Goal: Task Accomplishment & Management: Manage account settings

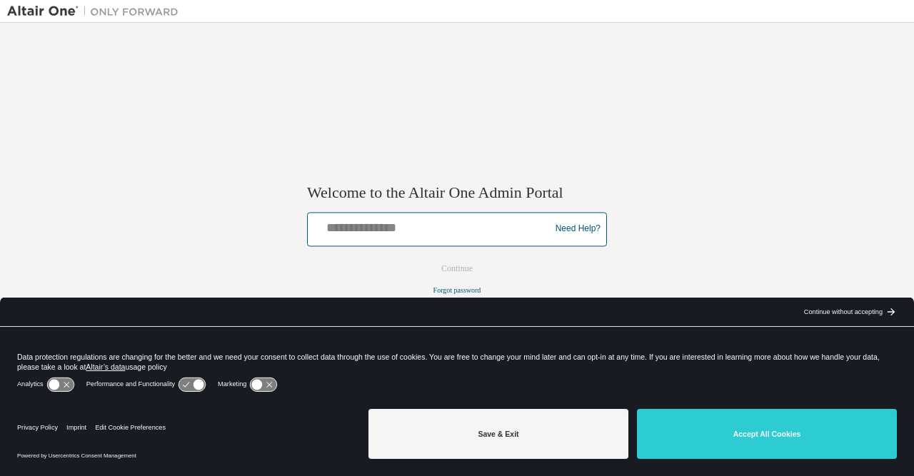
click at [444, 234] on input "text" at bounding box center [431, 226] width 235 height 21
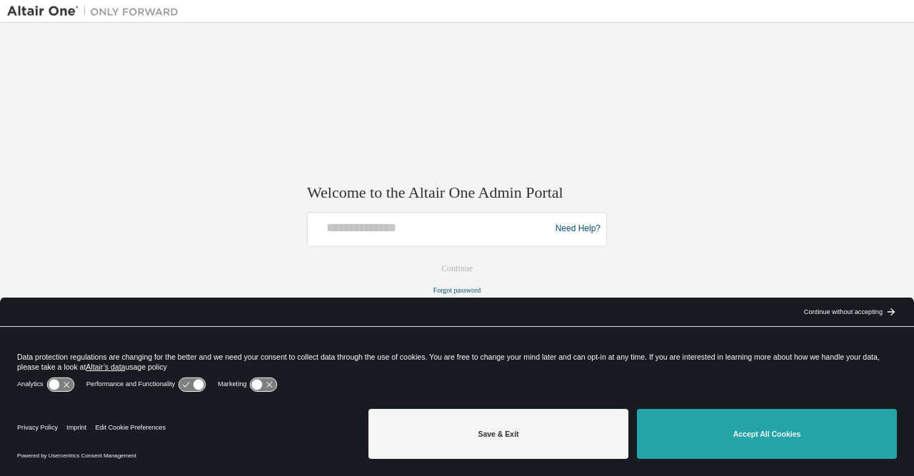
click at [826, 433] on button "Accept All Cookies" at bounding box center [767, 434] width 260 height 50
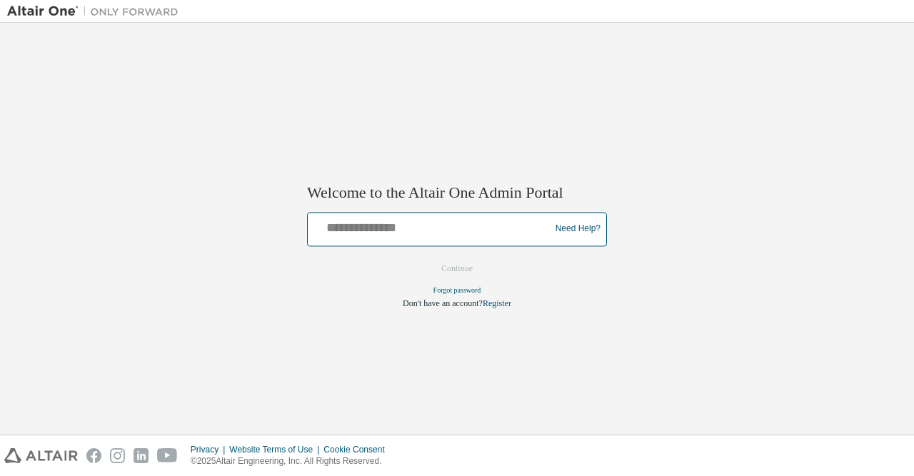
click at [398, 236] on input "text" at bounding box center [431, 226] width 235 height 21
type input "**********"
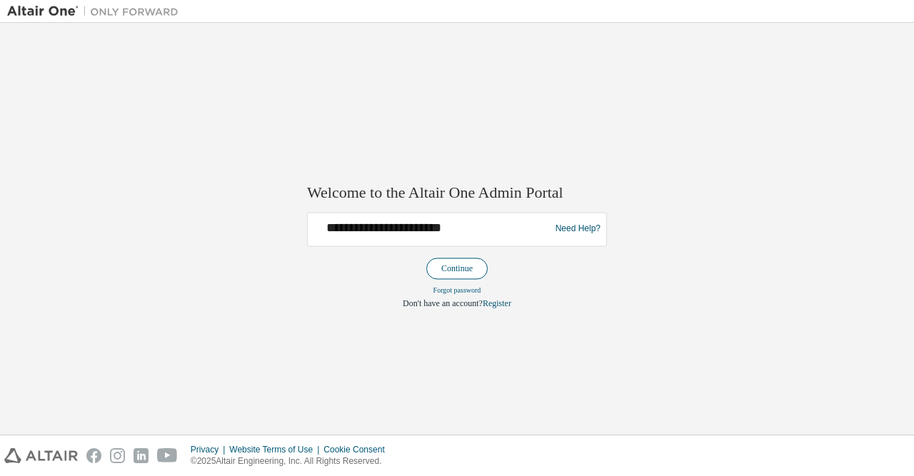
click at [466, 272] on button "Continue" at bounding box center [456, 268] width 61 height 21
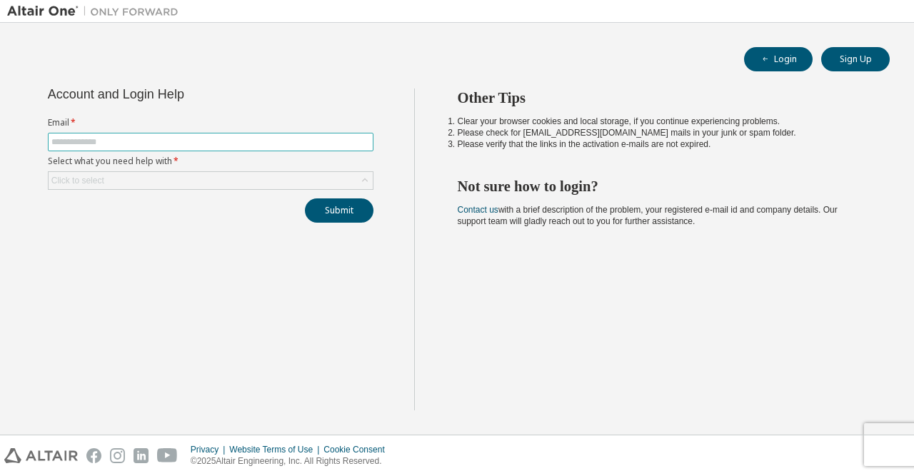
click at [229, 138] on input "text" at bounding box center [210, 141] width 319 height 11
type input "**********"
click at [206, 214] on div "Submit" at bounding box center [211, 211] width 326 height 24
click at [244, 175] on div "Click to select" at bounding box center [211, 180] width 324 height 17
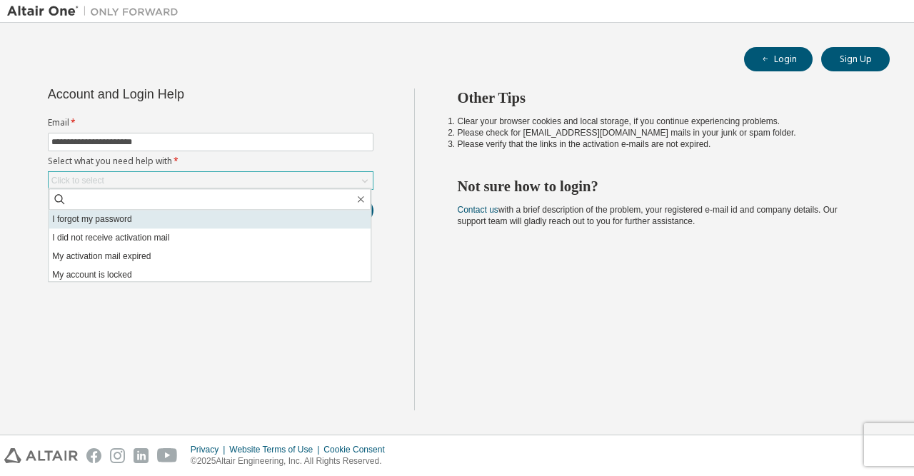
click at [144, 222] on li "I forgot my password" at bounding box center [210, 219] width 322 height 19
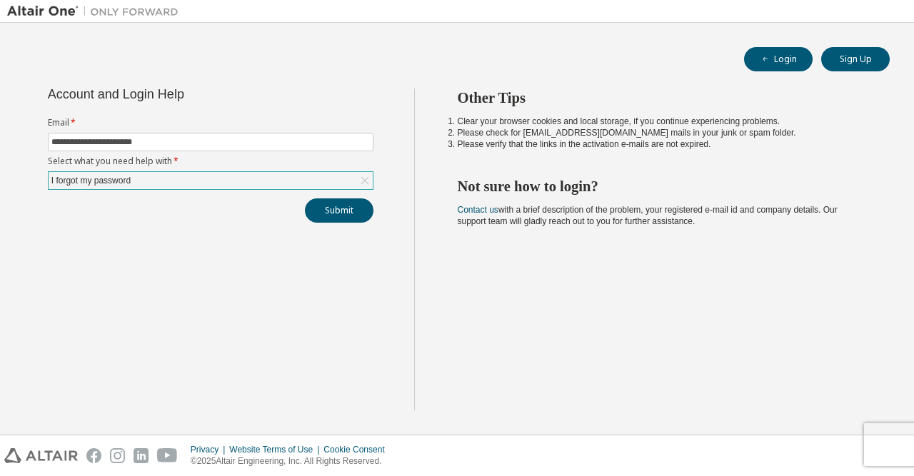
click at [220, 253] on div "**********" at bounding box center [210, 250] width 407 height 322
click at [337, 209] on button "Submit" at bounding box center [339, 211] width 69 height 24
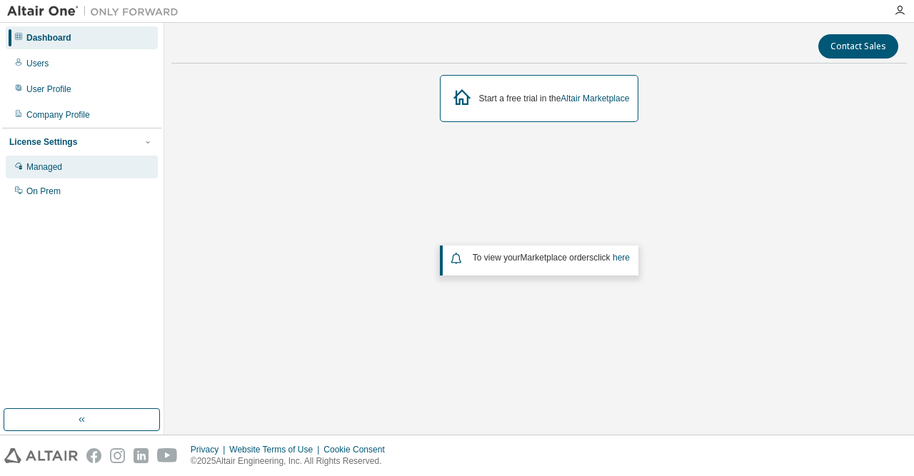
click at [68, 169] on div "Managed" at bounding box center [82, 167] width 152 height 23
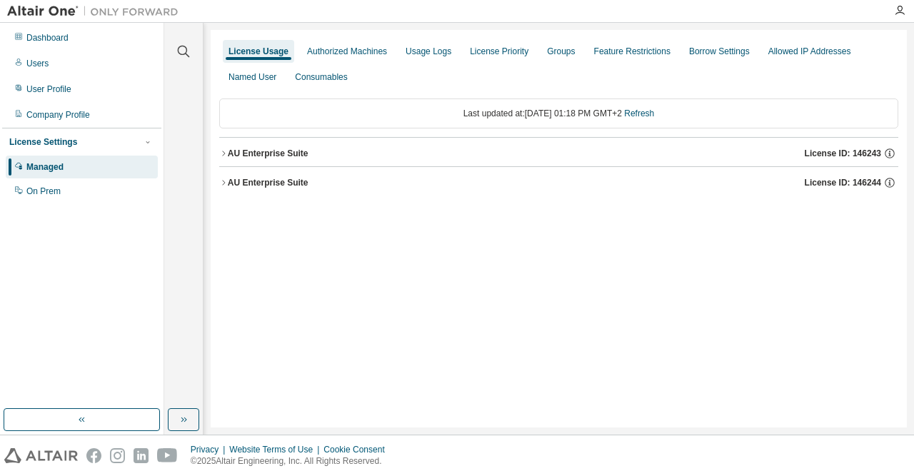
click at [221, 155] on icon "button" at bounding box center [223, 153] width 9 height 9
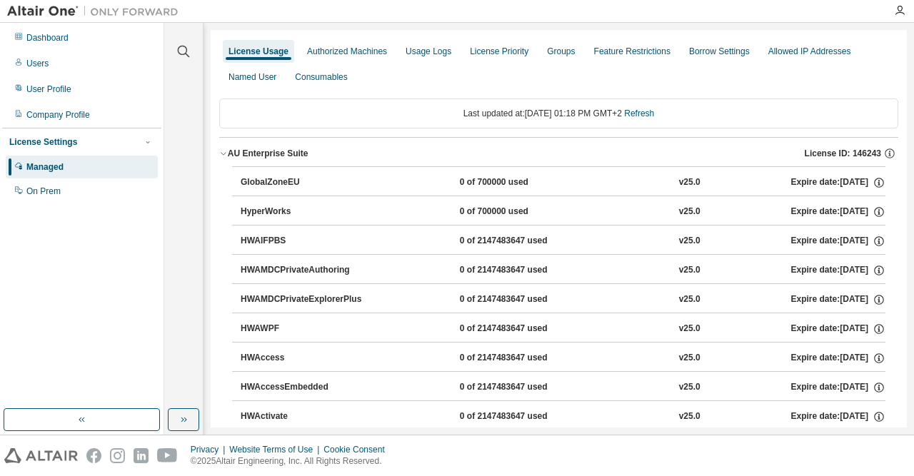
click at [221, 155] on icon "button" at bounding box center [223, 153] width 9 height 9
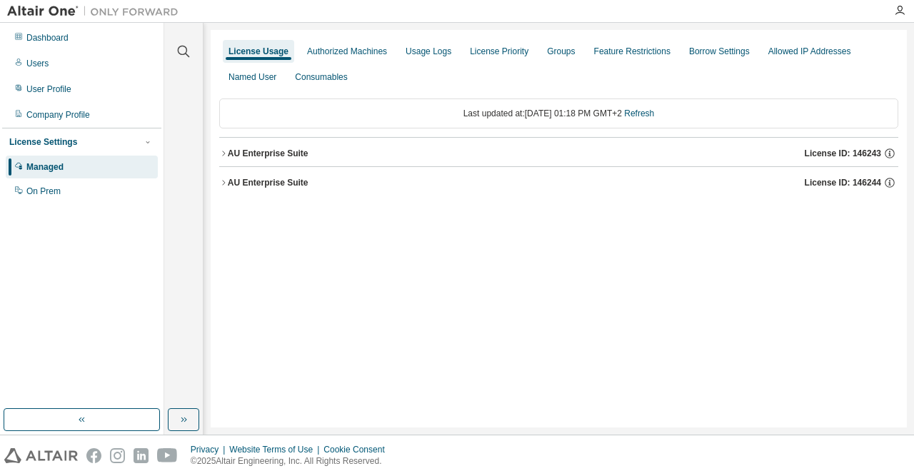
click at [225, 182] on icon "button" at bounding box center [223, 182] width 3 height 5
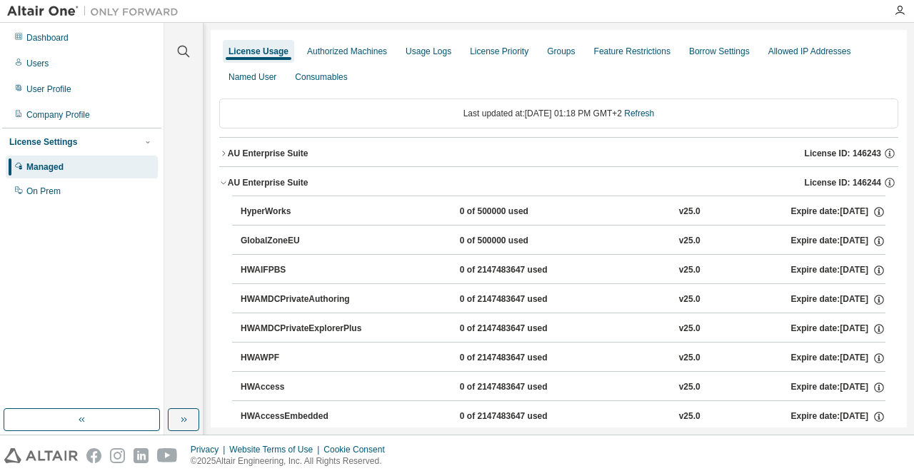
click at [225, 182] on icon "button" at bounding box center [223, 183] width 5 height 3
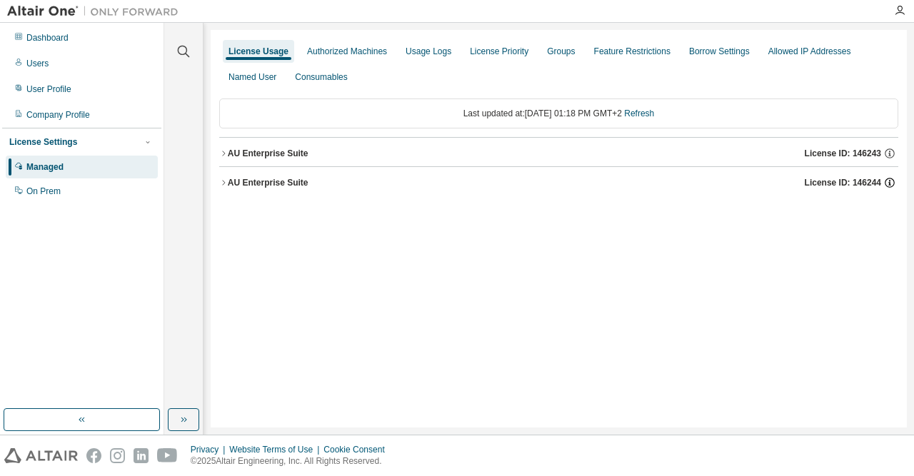
click at [891, 181] on icon "button" at bounding box center [889, 182] width 13 height 13
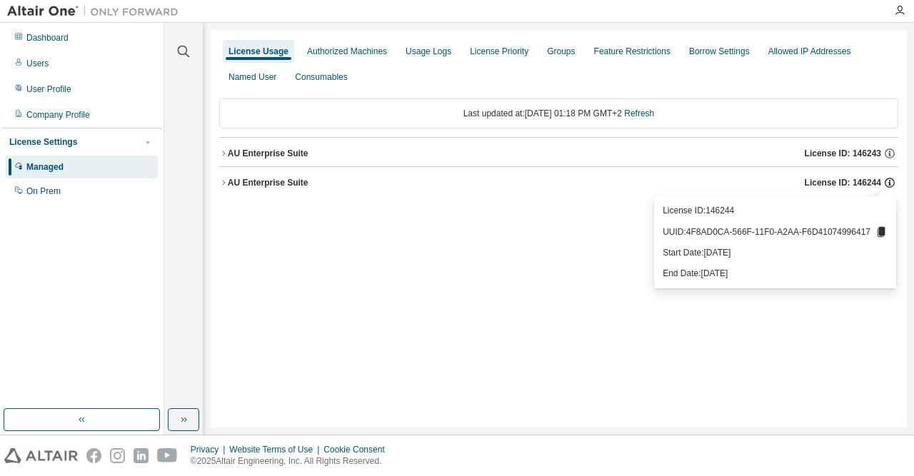
click at [891, 181] on icon "button" at bounding box center [889, 182] width 13 height 13
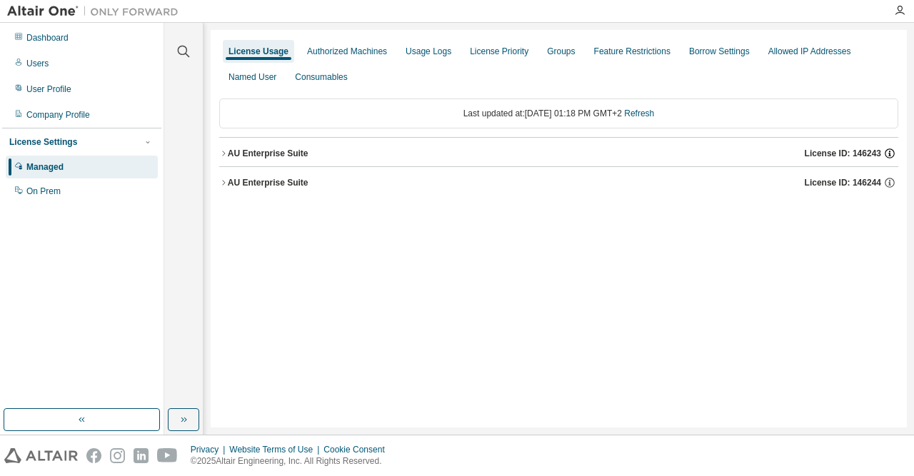
click at [888, 154] on icon "button" at bounding box center [889, 153] width 13 height 13
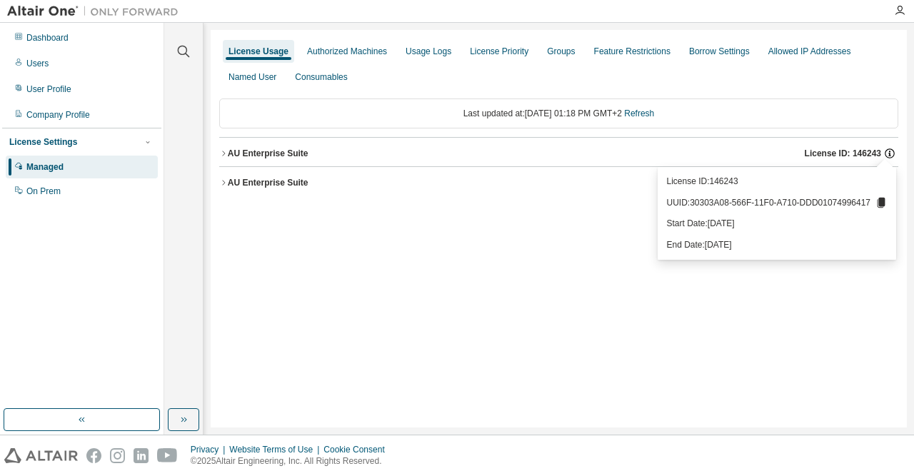
click at [888, 154] on icon "button" at bounding box center [889, 153] width 13 height 13
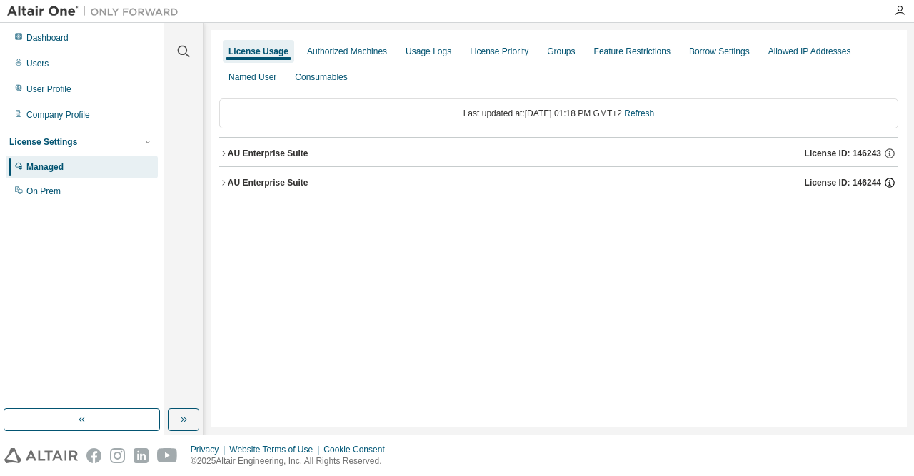
click at [893, 188] on icon "button" at bounding box center [889, 182] width 13 height 13
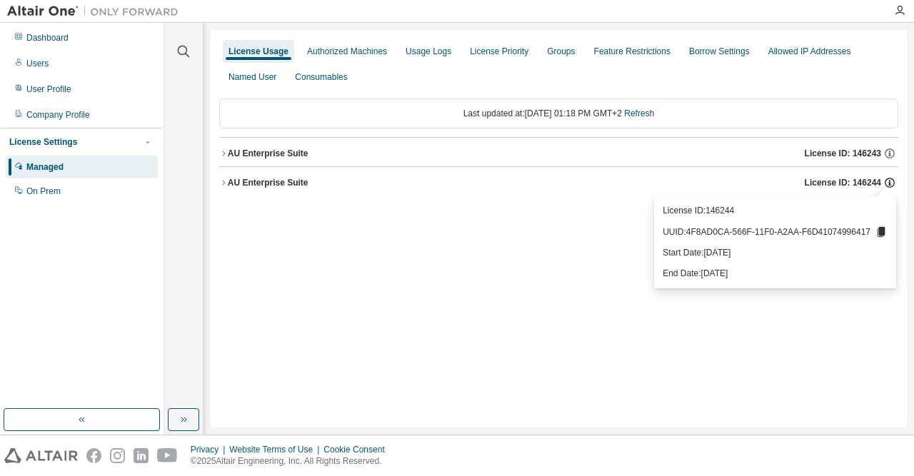
click at [892, 186] on icon "button" at bounding box center [890, 183] width 10 height 10
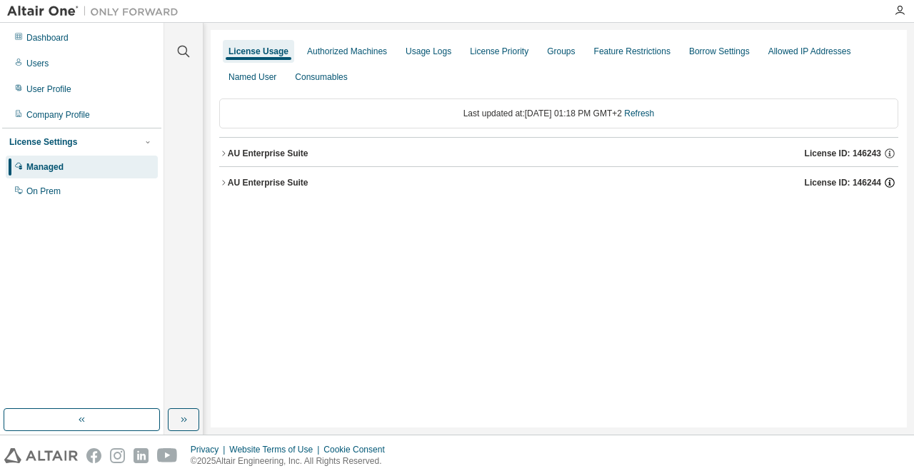
click at [892, 186] on icon "button" at bounding box center [890, 183] width 10 height 10
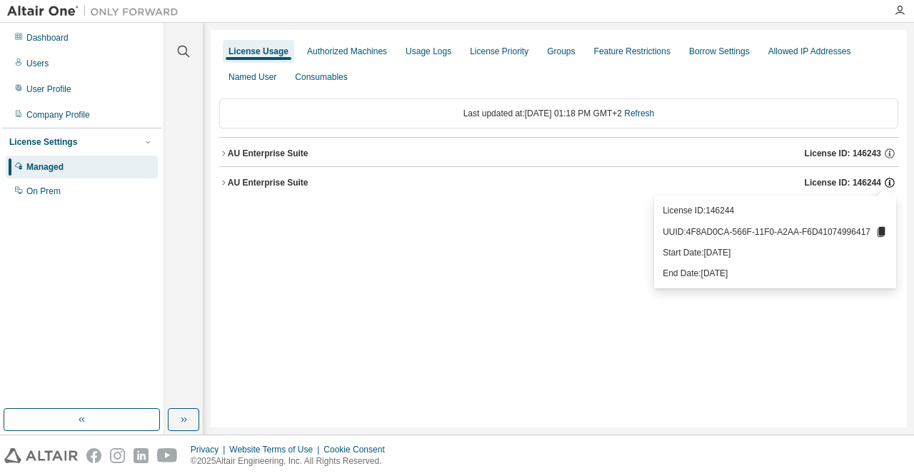
click at [892, 185] on icon "button" at bounding box center [889, 182] width 13 height 13
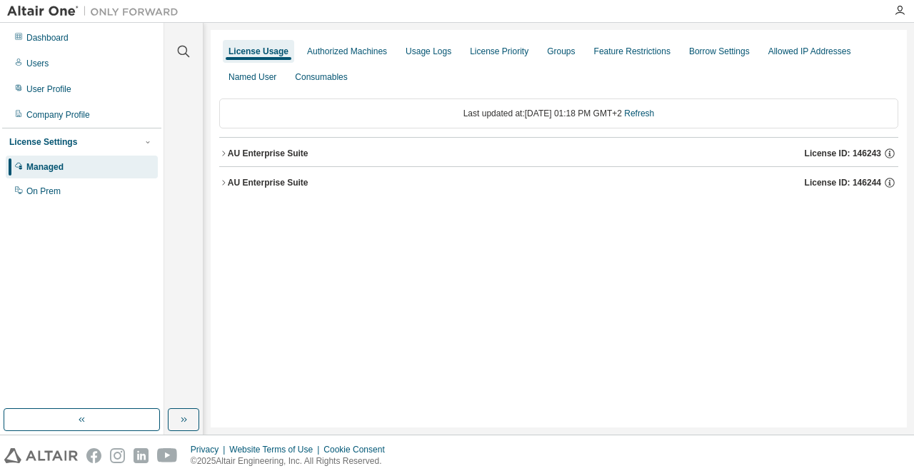
click at [239, 151] on div "AU Enterprise Suite" at bounding box center [268, 153] width 81 height 11
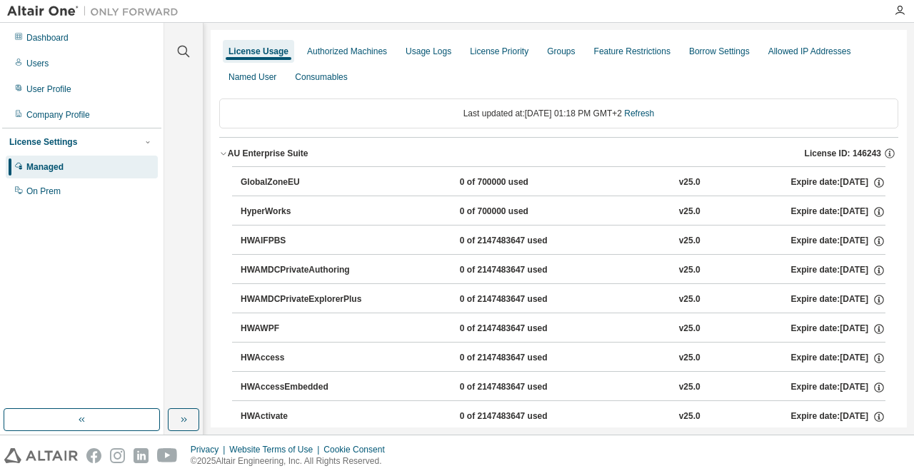
click at [226, 149] on icon "button" at bounding box center [223, 153] width 9 height 9
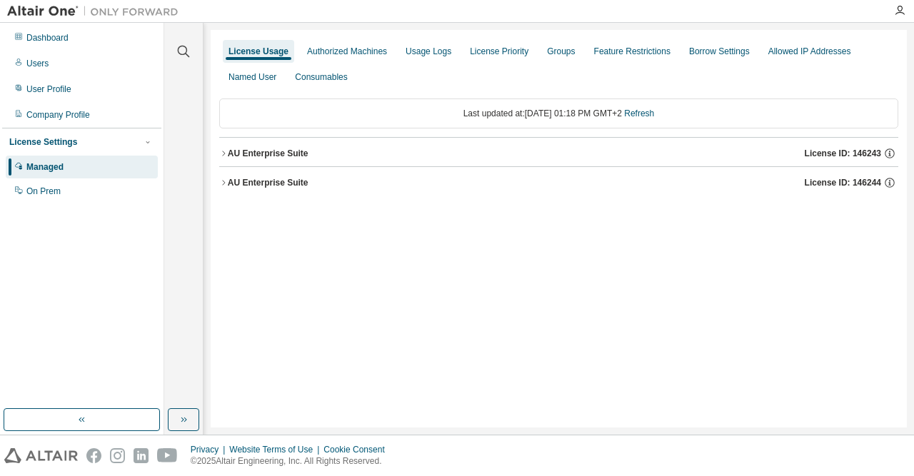
click at [221, 182] on icon "button" at bounding box center [223, 183] width 9 height 9
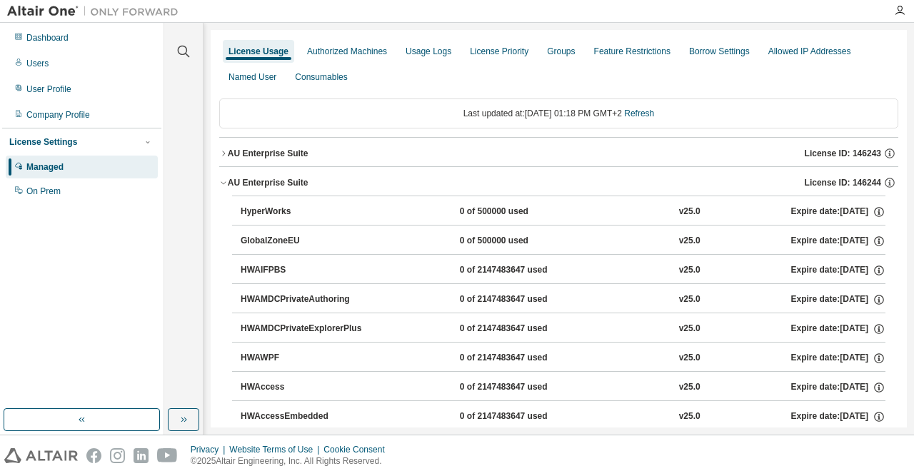
click at [224, 149] on icon "button" at bounding box center [223, 153] width 9 height 9
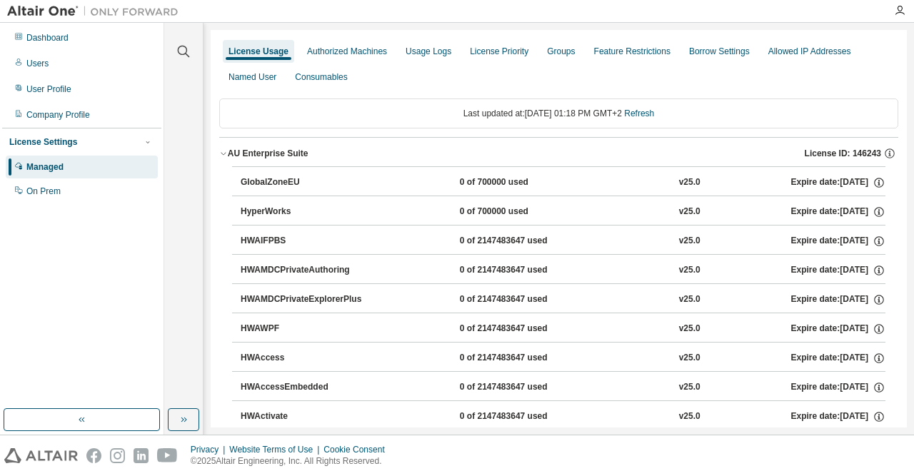
click at [224, 154] on icon "button" at bounding box center [223, 154] width 5 height 3
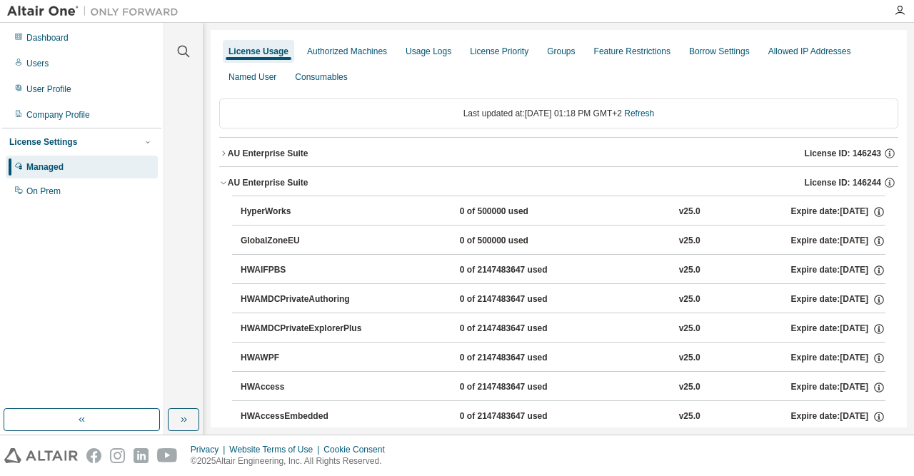
click at [229, 181] on div "AU Enterprise Suite" at bounding box center [268, 182] width 81 height 11
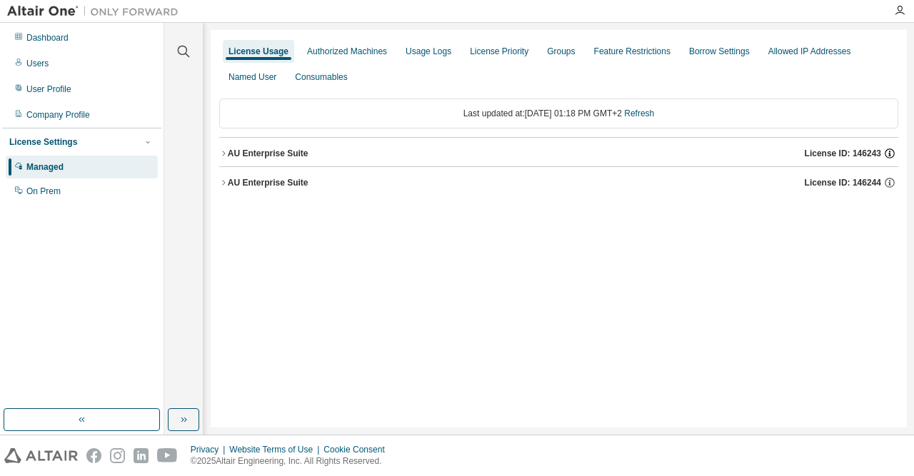
click at [891, 153] on icon "button" at bounding box center [889, 153] width 13 height 13
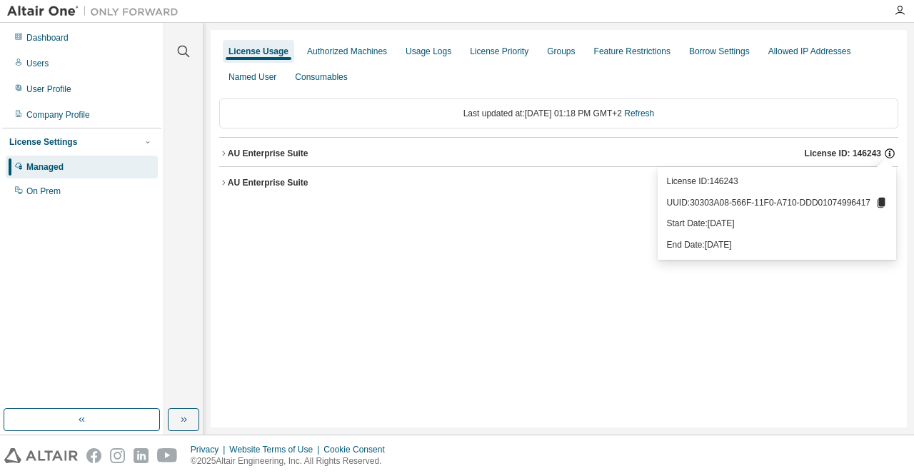
click at [891, 153] on icon "button" at bounding box center [889, 153] width 13 height 13
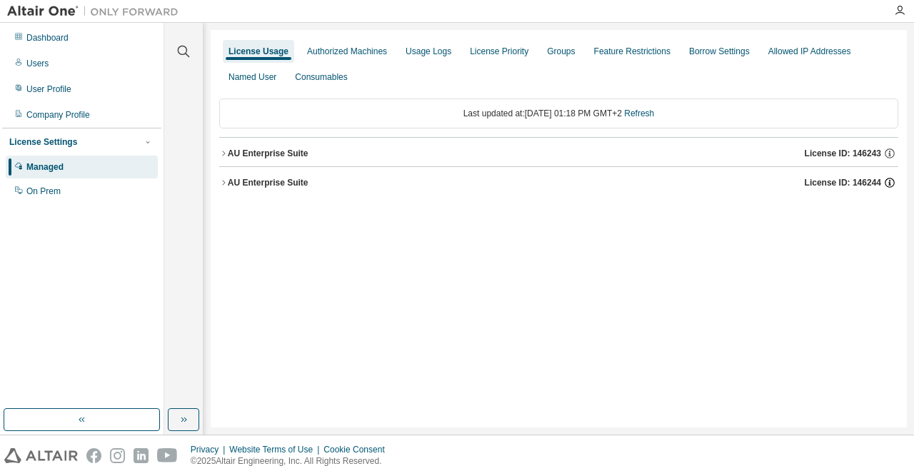
click at [892, 178] on icon "button" at bounding box center [889, 182] width 13 height 13
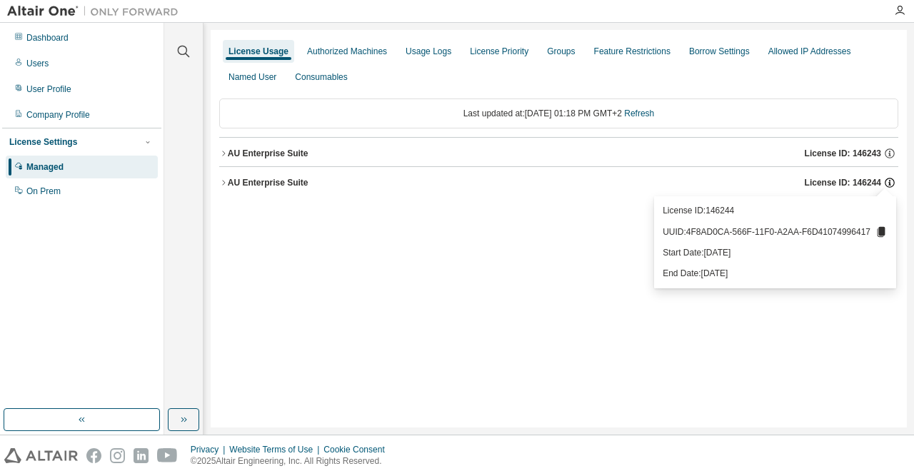
click at [892, 178] on icon "button" at bounding box center [889, 182] width 13 height 13
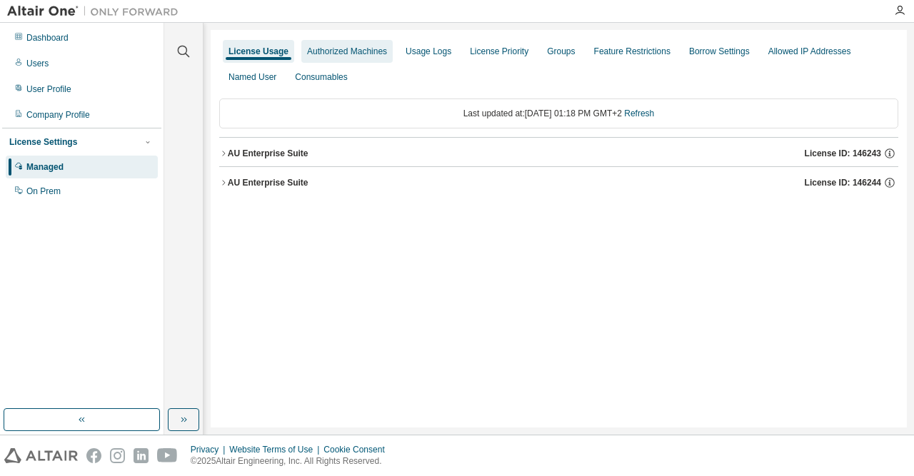
click at [331, 54] on div "Authorized Machines" at bounding box center [347, 51] width 80 height 11
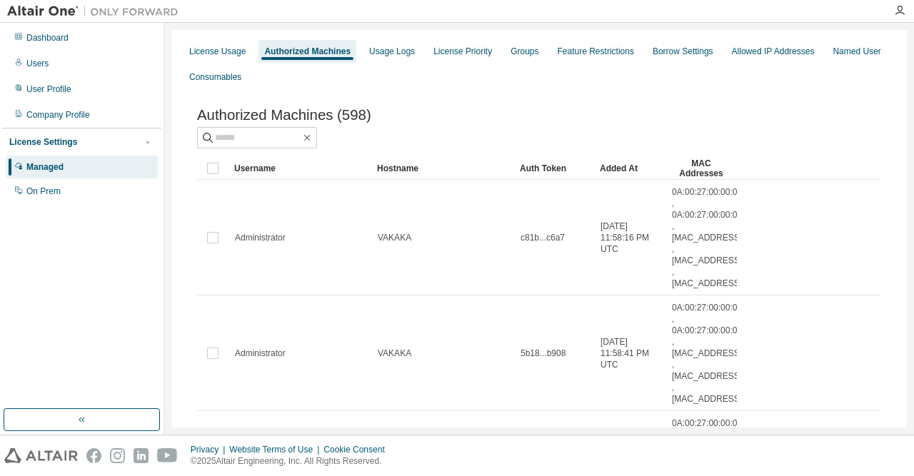
click at [428, 89] on div "License Usage Authorized Machines Usage Logs License Priority Groups Feature Re…" at bounding box center [539, 64] width 718 height 51
click at [465, 51] on div "License Priority" at bounding box center [462, 51] width 59 height 11
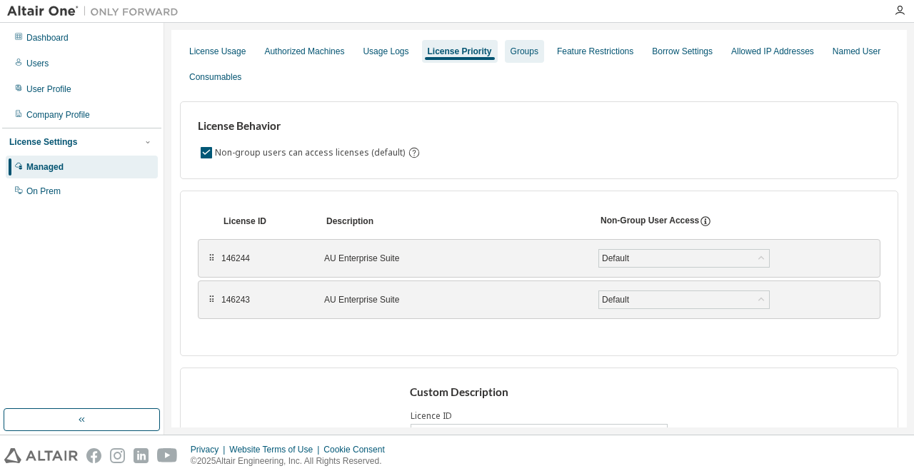
click at [525, 52] on div "Groups" at bounding box center [525, 51] width 28 height 11
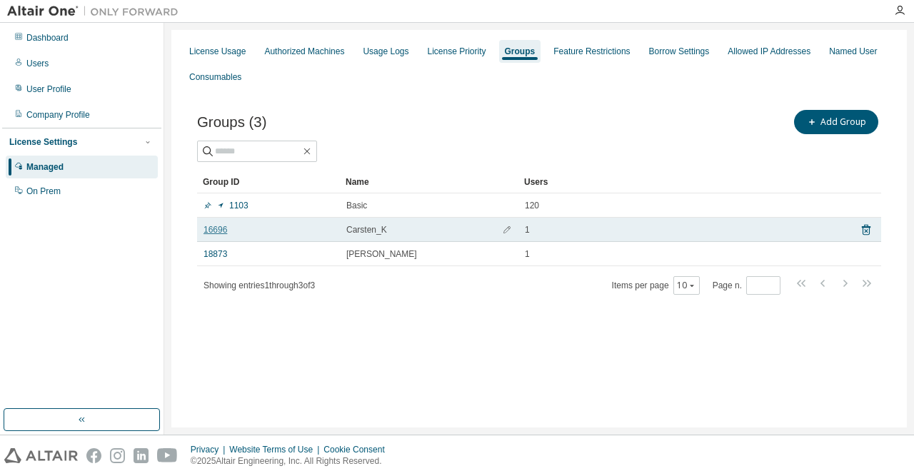
click at [217, 231] on link "16696" at bounding box center [216, 229] width 24 height 11
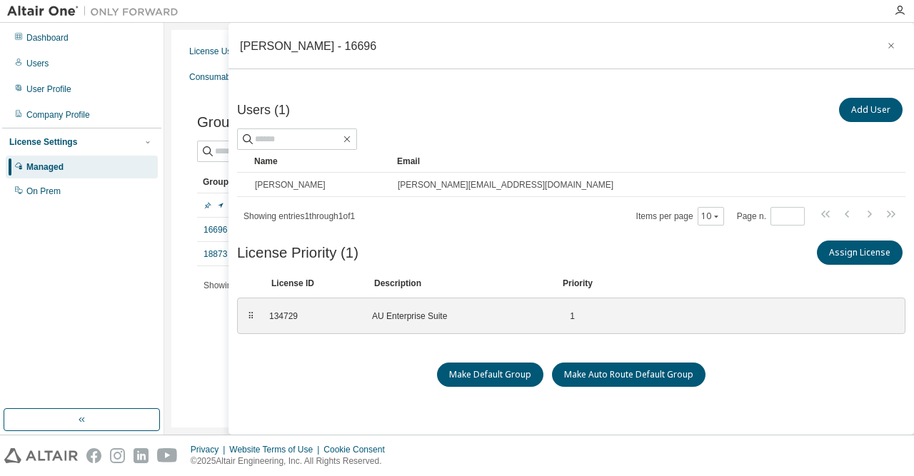
click at [195, 296] on div "Groups (3) Add Group Clear Load Save Save As Field Operator Value Select filter…" at bounding box center [539, 211] width 718 height 243
click at [219, 254] on link "18873" at bounding box center [216, 254] width 24 height 11
click at [185, 225] on div "Groups (3) Add Group Clear Load Save Save As Field Operator Value Select filter…" at bounding box center [539, 211] width 718 height 243
click at [898, 46] on button "button" at bounding box center [891, 45] width 23 height 23
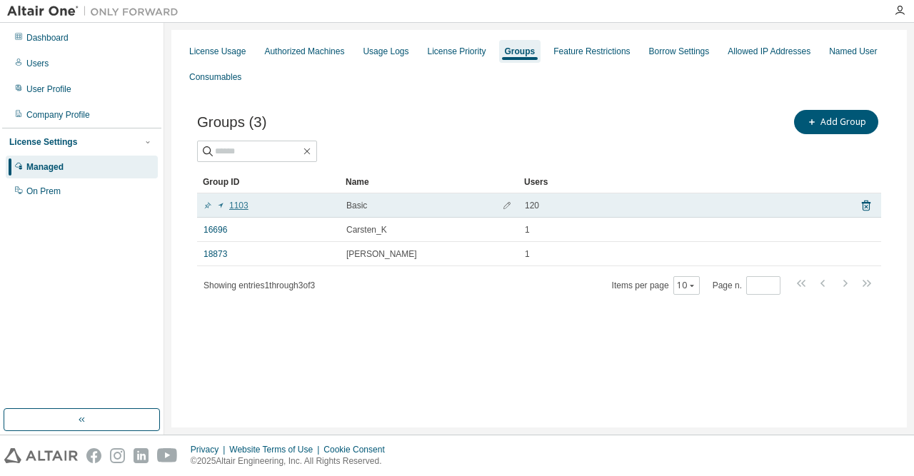
click at [238, 206] on link "1103" at bounding box center [226, 205] width 45 height 11
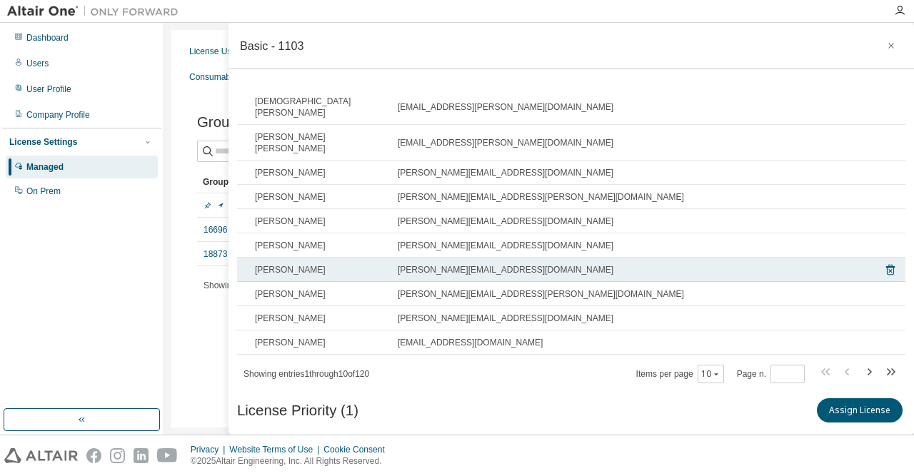
scroll to position [137, 0]
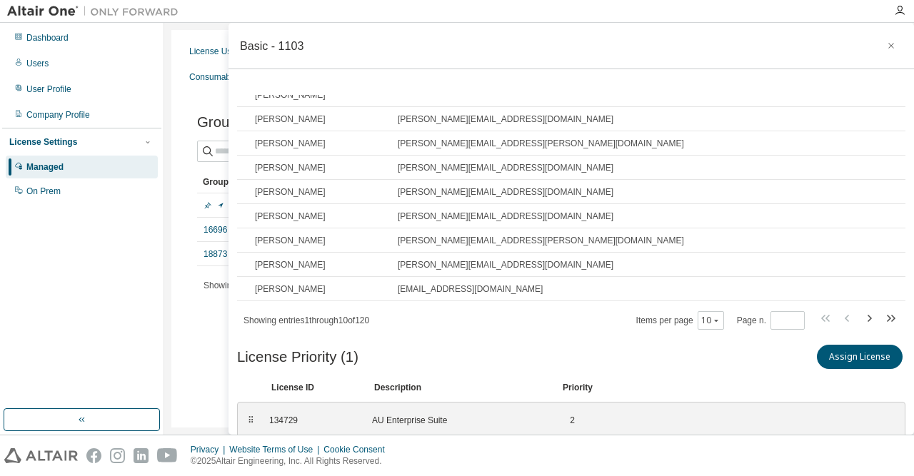
click at [204, 342] on div "License Usage Authorized Machines Usage Logs License Priority Groups Feature Re…" at bounding box center [539, 229] width 736 height 398
click at [901, 46] on button "button" at bounding box center [891, 45] width 23 height 23
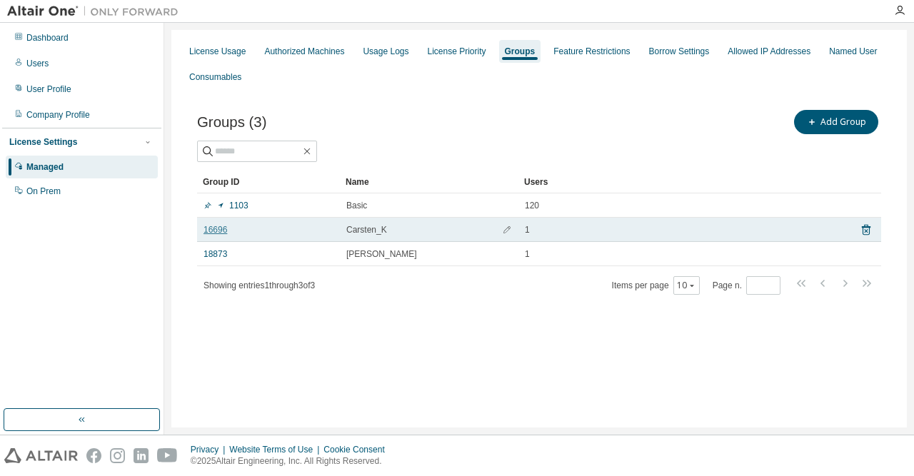
click at [214, 231] on link "16696" at bounding box center [216, 229] width 24 height 11
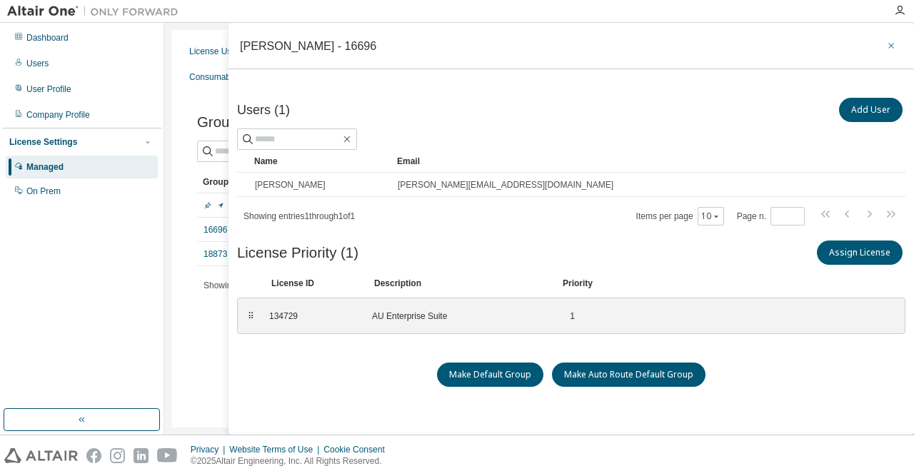
click at [892, 46] on icon "button" at bounding box center [891, 45] width 10 height 11
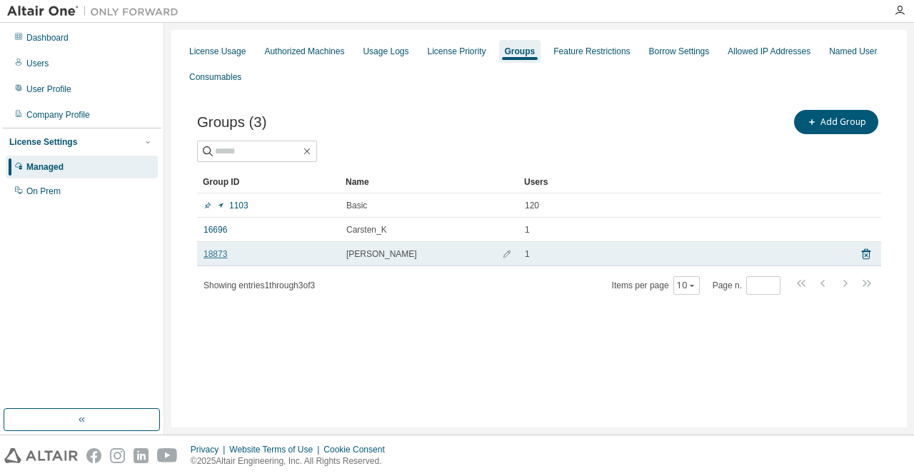
click at [219, 257] on link "18873" at bounding box center [216, 254] width 24 height 11
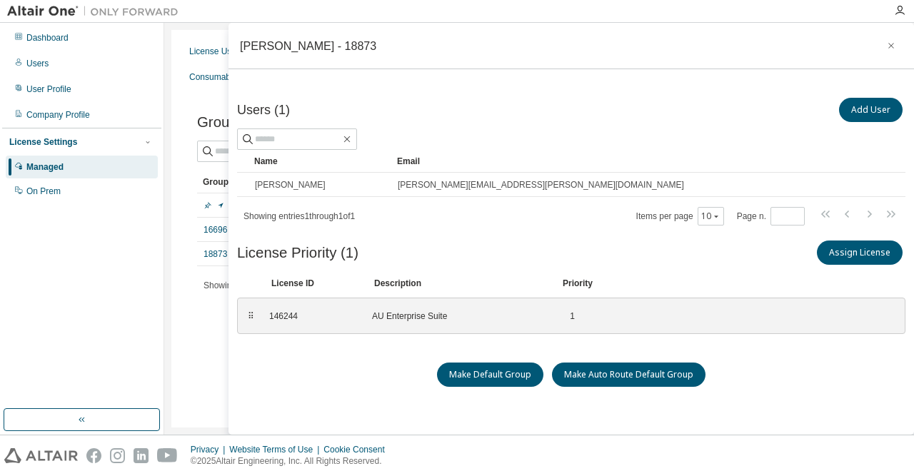
click at [171, 319] on div "License Usage Authorized Machines Usage Logs License Priority Groups Feature Re…" at bounding box center [539, 229] width 736 height 398
click at [897, 45] on button "button" at bounding box center [891, 45] width 23 height 23
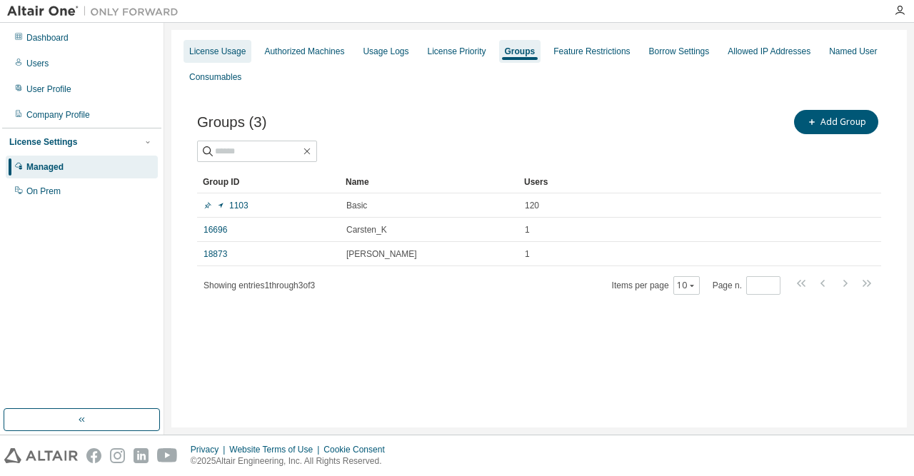
click at [223, 48] on div "License Usage" at bounding box center [217, 51] width 56 height 11
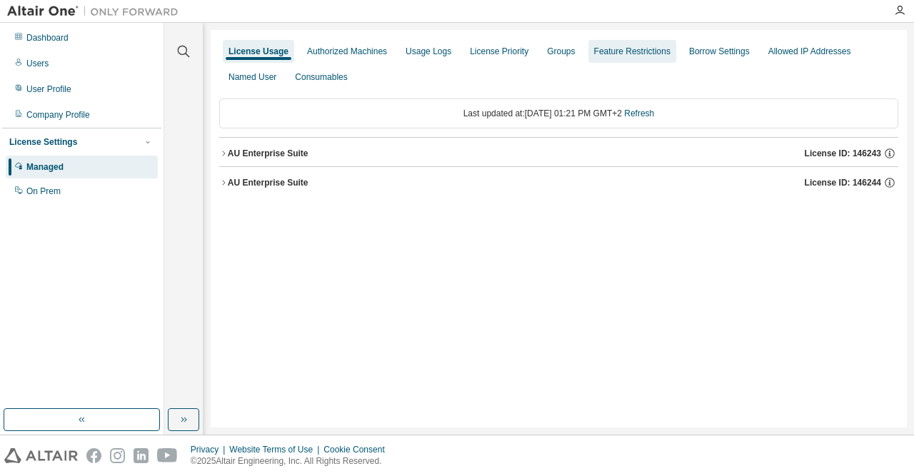
click at [553, 46] on div "Groups" at bounding box center [561, 51] width 28 height 11
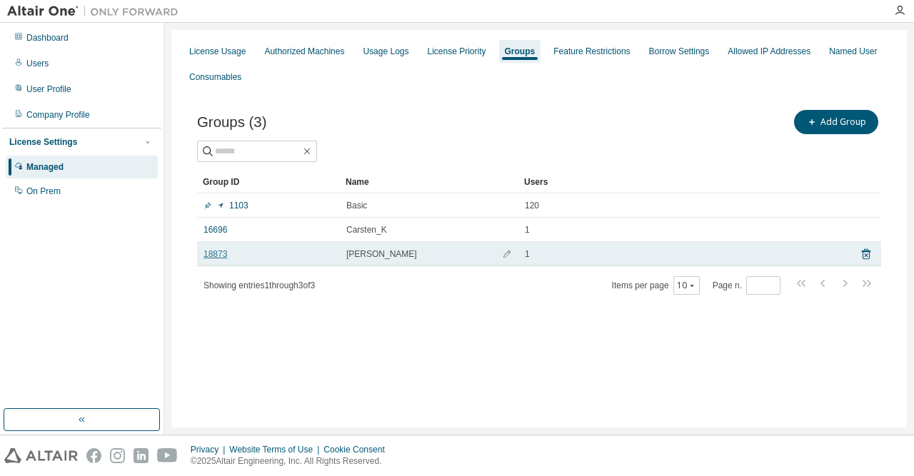
click at [216, 256] on link "18873" at bounding box center [216, 254] width 24 height 11
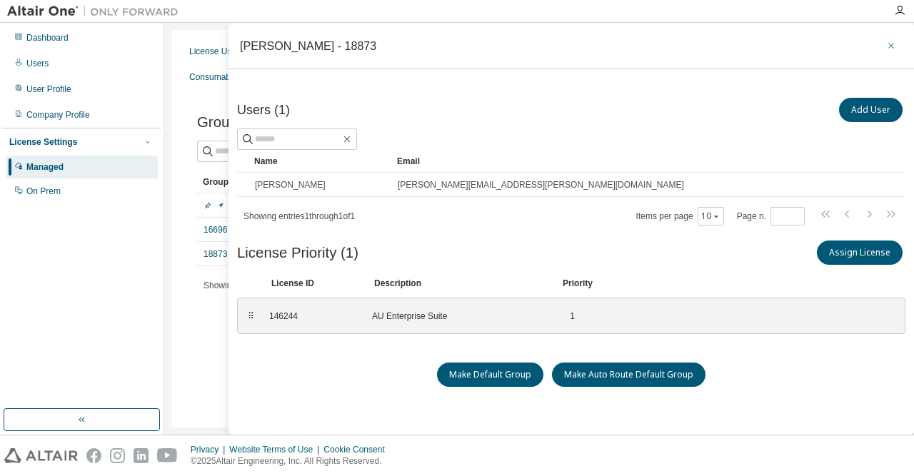
click at [891, 45] on icon "button" at bounding box center [891, 45] width 10 height 11
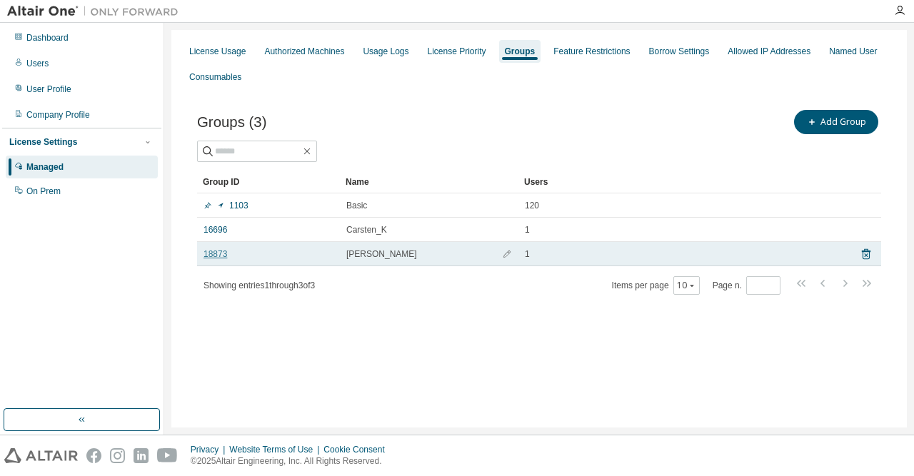
click at [218, 256] on link "18873" at bounding box center [216, 254] width 24 height 11
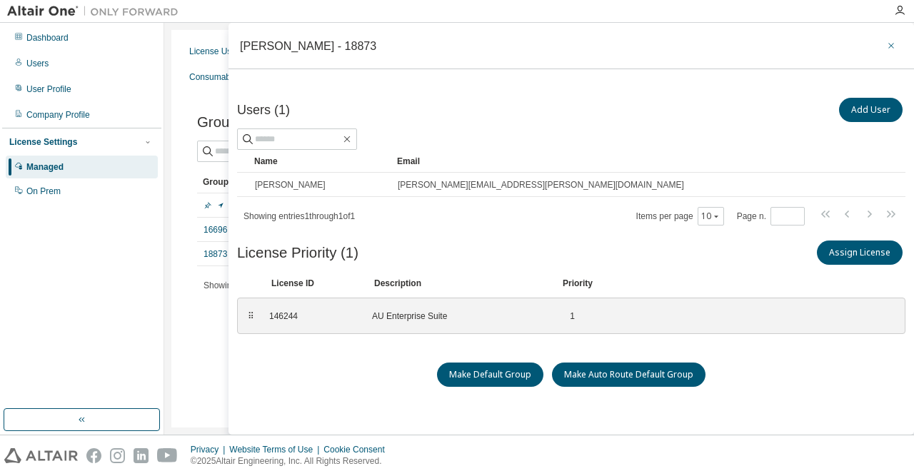
click at [889, 44] on icon "button" at bounding box center [891, 45] width 10 height 11
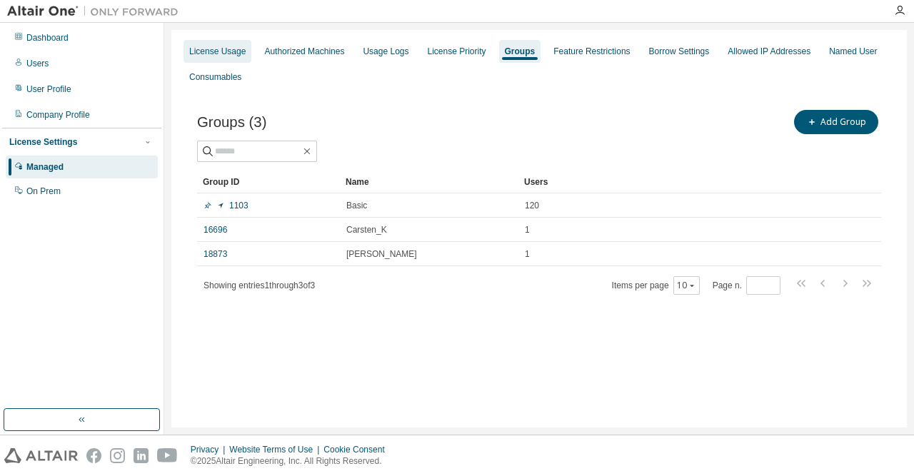
click at [198, 57] on div "License Usage" at bounding box center [218, 51] width 68 height 23
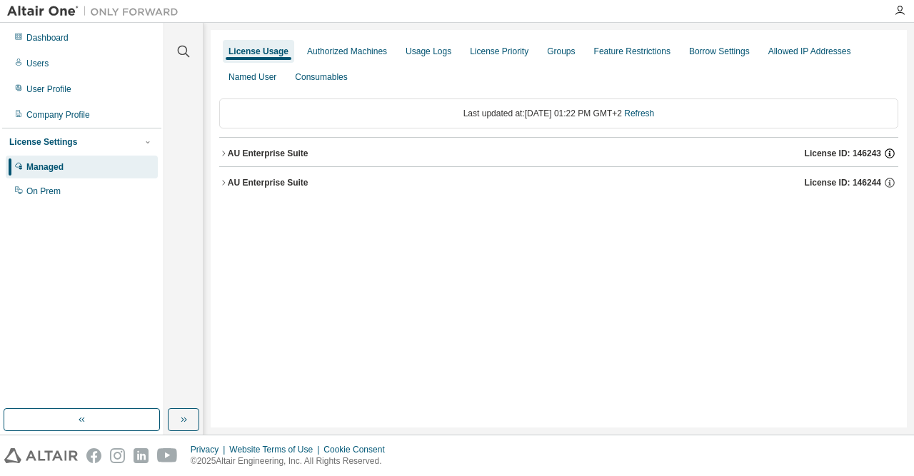
click at [891, 152] on icon "button" at bounding box center [889, 153] width 13 height 13
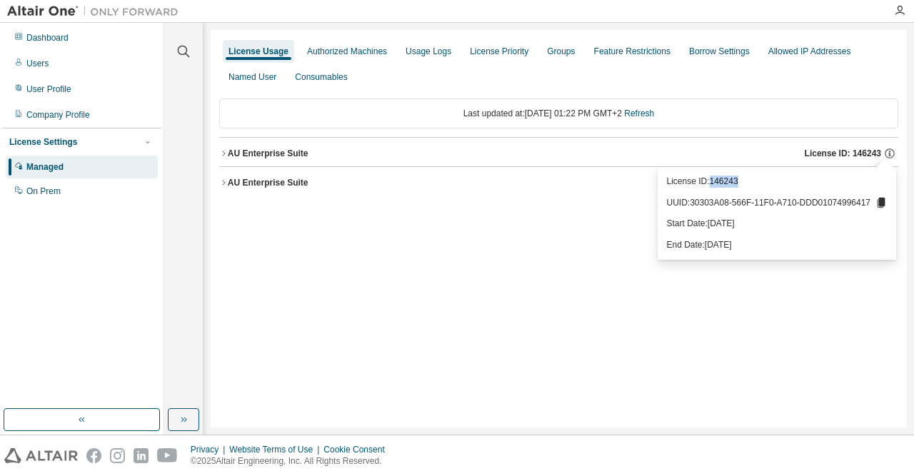
drag, startPoint x: 740, startPoint y: 181, endPoint x: 714, endPoint y: 181, distance: 25.7
click at [714, 181] on p "License ID: 146243" at bounding box center [776, 182] width 221 height 12
copy p "146243"
click at [554, 51] on div "Groups" at bounding box center [561, 51] width 28 height 11
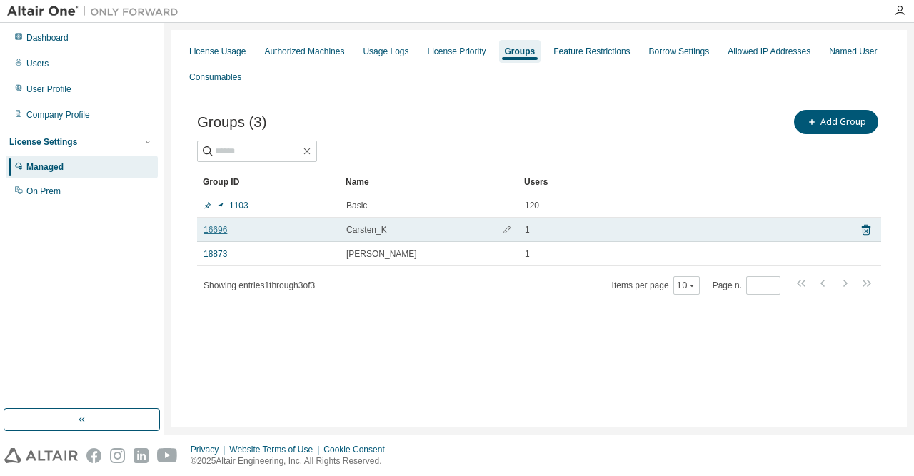
click at [217, 229] on link "16696" at bounding box center [216, 229] width 24 height 11
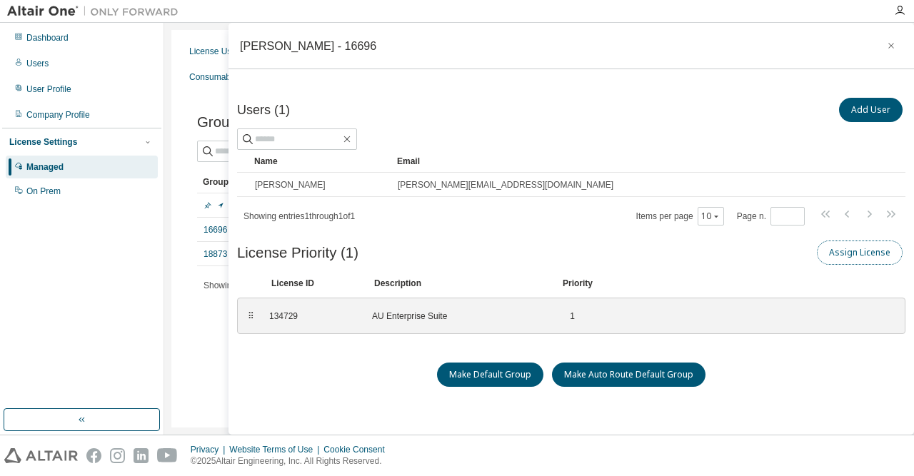
click at [873, 254] on button "Assign License" at bounding box center [860, 253] width 86 height 24
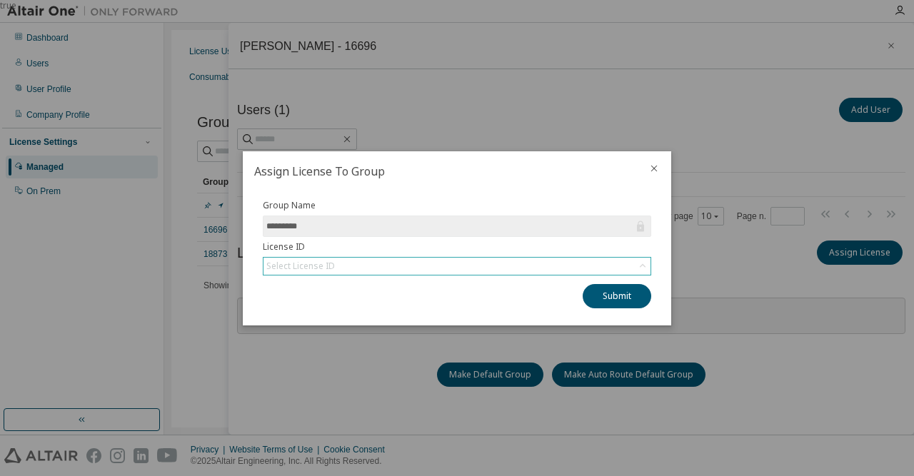
click at [553, 269] on div "Select License ID" at bounding box center [457, 266] width 387 height 17
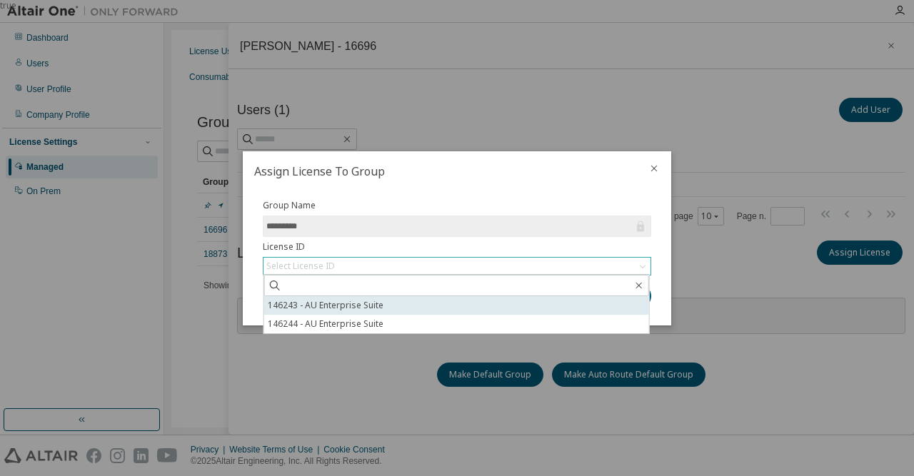
click at [484, 305] on li "146243 - AU Enterprise Suite" at bounding box center [456, 305] width 385 height 19
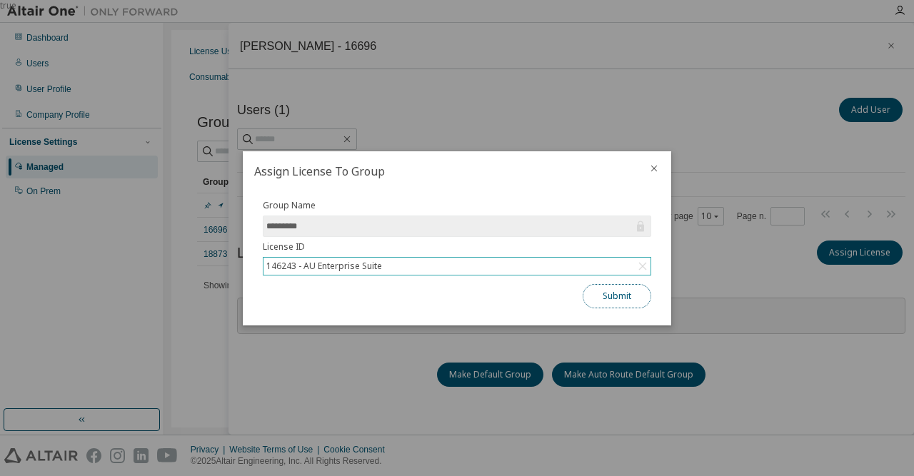
click at [625, 300] on button "Submit" at bounding box center [617, 296] width 69 height 24
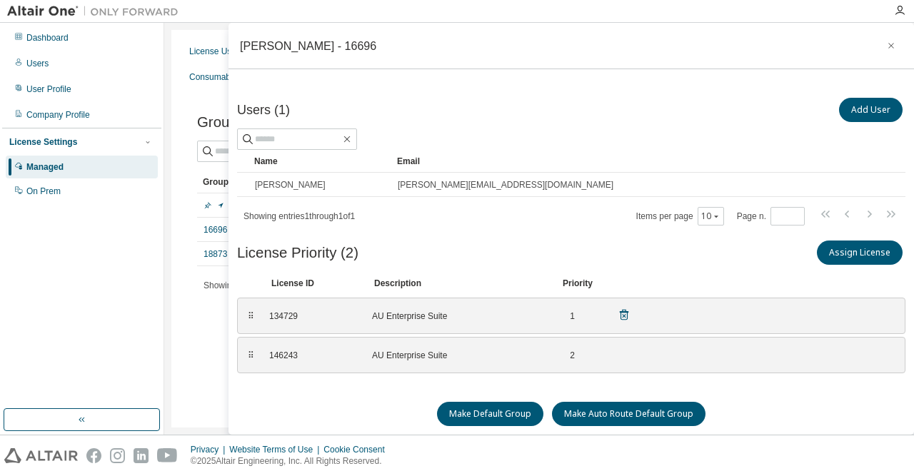
click at [621, 315] on icon at bounding box center [624, 315] width 13 height 13
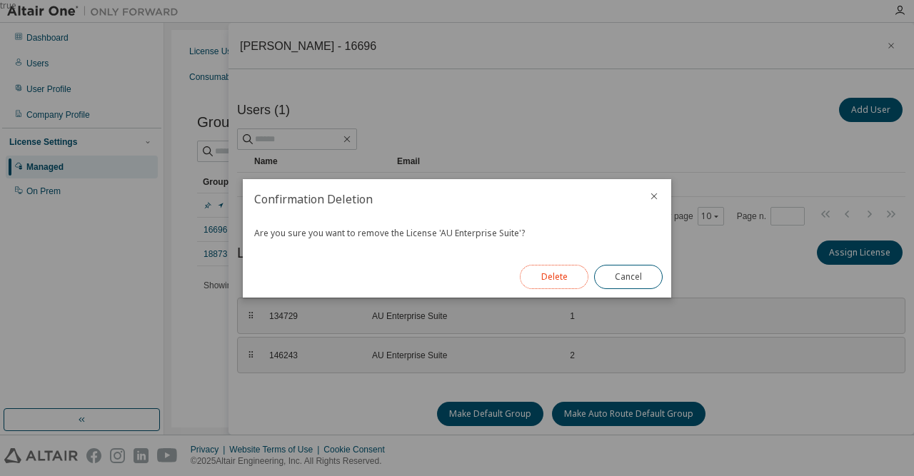
click at [554, 283] on button "Delete" at bounding box center [554, 277] width 69 height 24
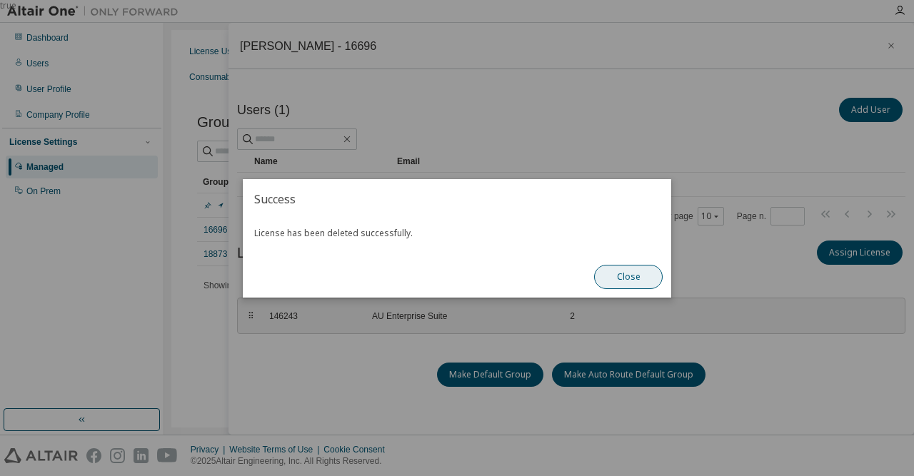
click at [649, 271] on button "Close" at bounding box center [628, 277] width 69 height 24
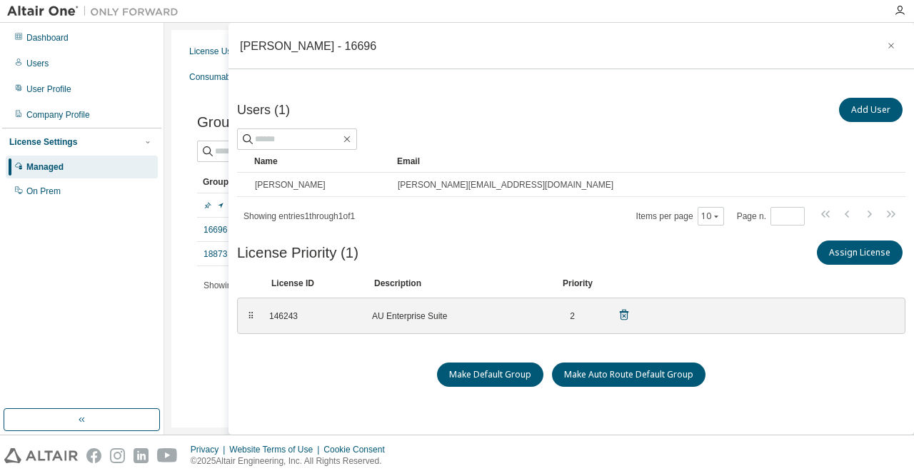
click at [579, 315] on div "146243 AU Enterprise Suite 2" at bounding box center [450, 316] width 378 height 24
click at [557, 314] on div "146243 AU Enterprise Suite 2" at bounding box center [450, 316] width 378 height 24
click at [226, 348] on div "License Usage Authorized Machines Usage Logs License Priority Groups Feature Re…" at bounding box center [539, 229] width 736 height 398
click at [894, 45] on icon "button" at bounding box center [891, 45] width 10 height 11
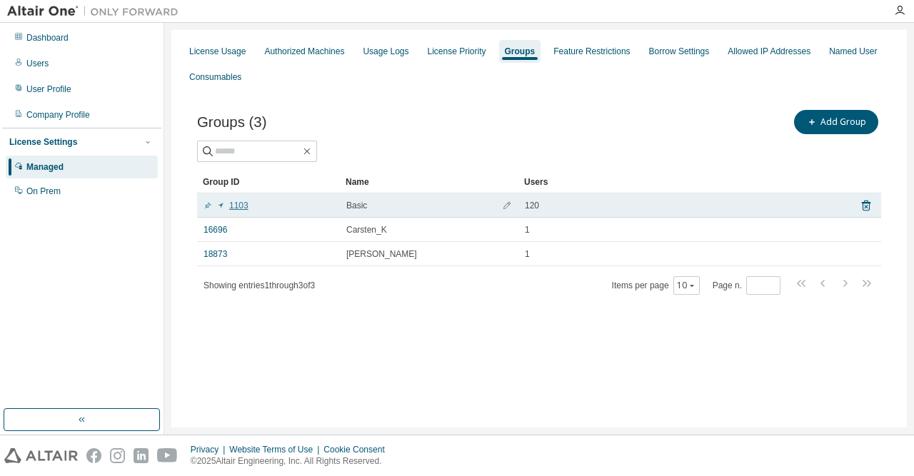
click at [238, 208] on link "1103" at bounding box center [226, 205] width 45 height 11
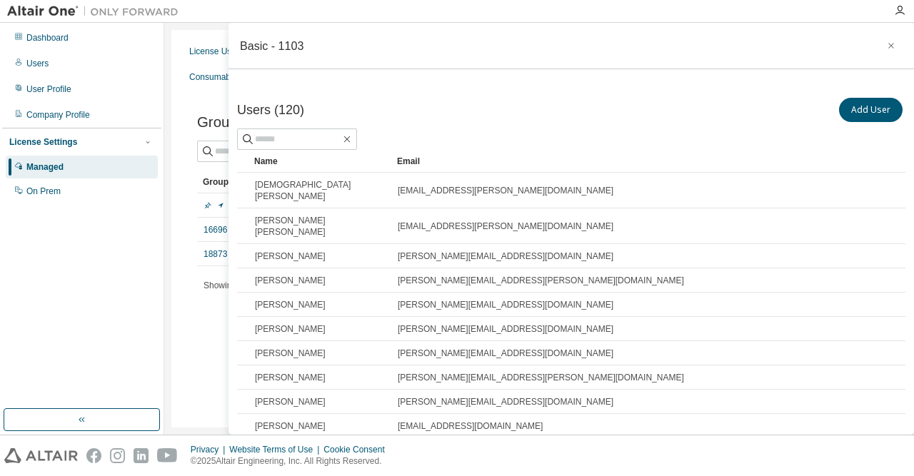
scroll to position [137, 0]
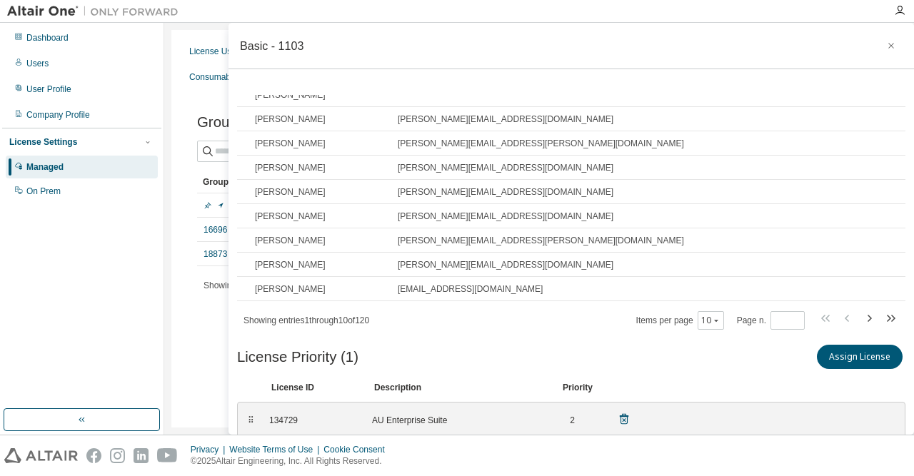
click at [625, 413] on icon at bounding box center [624, 419] width 13 height 13
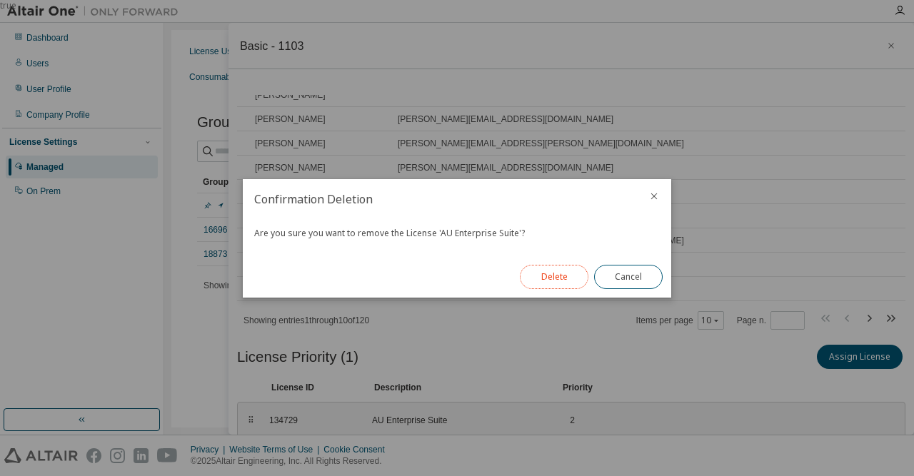
click at [568, 278] on button "Delete" at bounding box center [554, 277] width 69 height 24
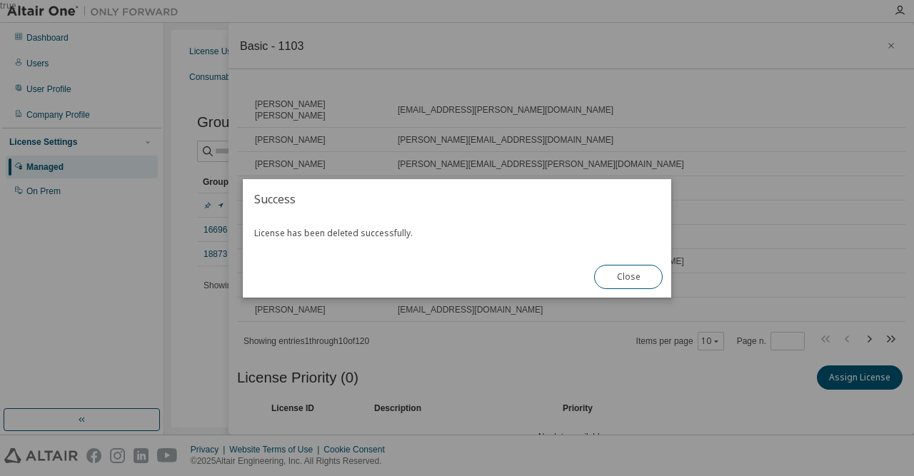
click at [668, 341] on div "true" at bounding box center [457, 238] width 914 height 476
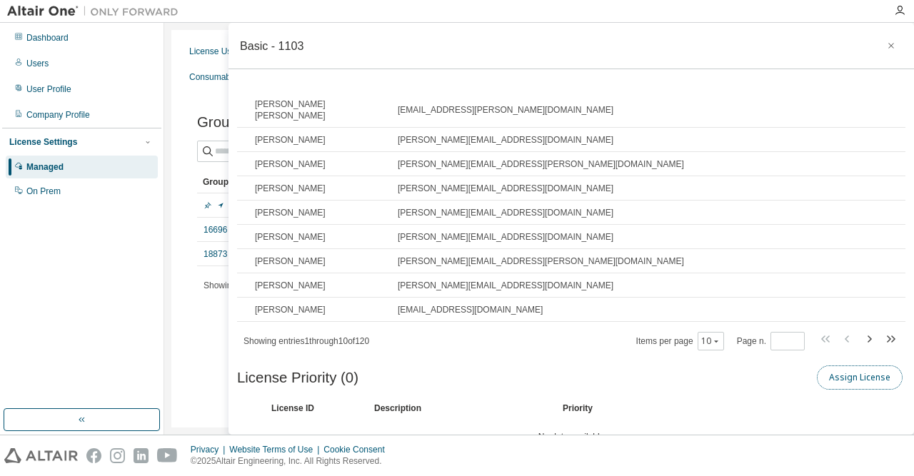
click at [867, 366] on button "Assign License" at bounding box center [860, 378] width 86 height 24
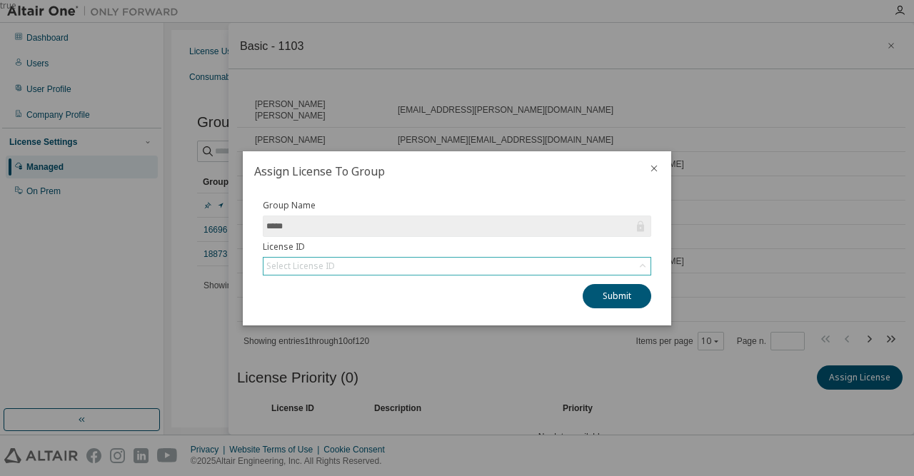
click at [473, 269] on div "Select License ID" at bounding box center [457, 266] width 387 height 17
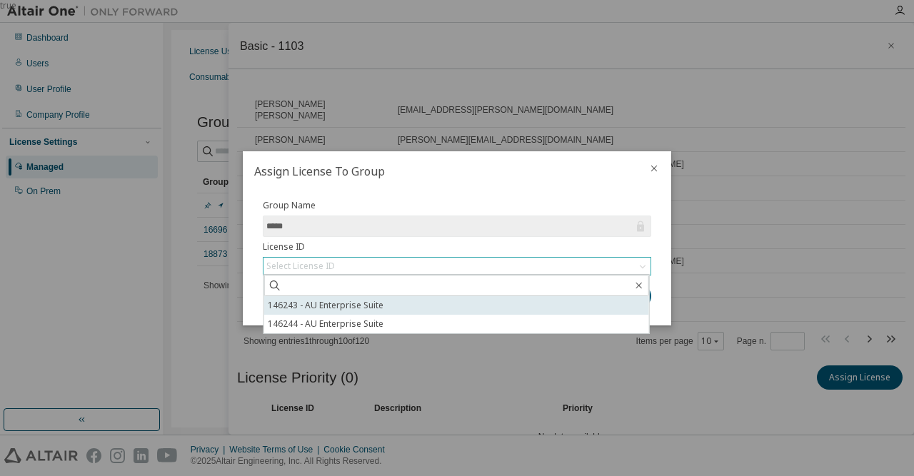
click at [456, 302] on li "146243 - AU Enterprise Suite" at bounding box center [456, 305] width 385 height 19
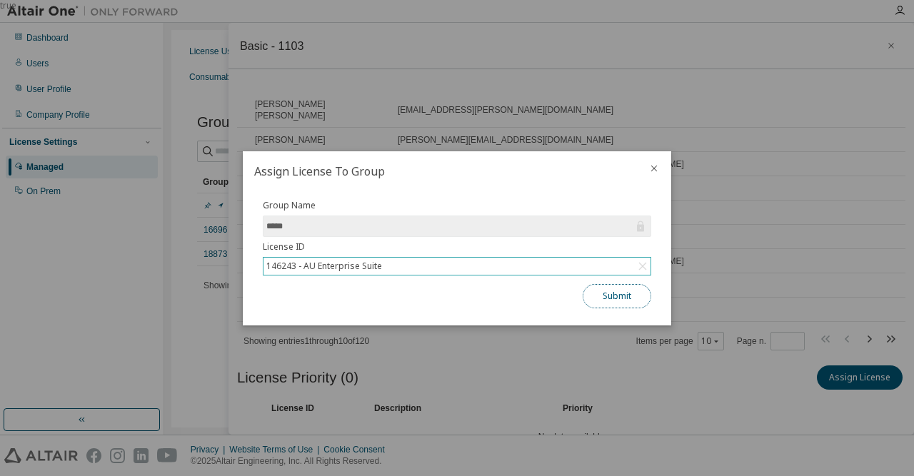
click at [616, 293] on button "Submit" at bounding box center [617, 296] width 69 height 24
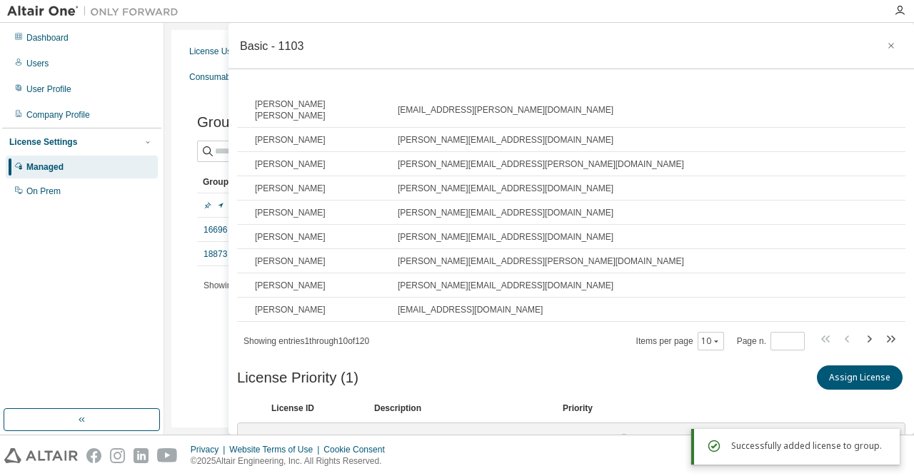
click at [570, 436] on div "1" at bounding box center [568, 441] width 14 height 11
click at [572, 436] on div "1" at bounding box center [568, 441] width 14 height 11
click at [592, 429] on div "146243 AU Enterprise Suite 1" at bounding box center [450, 441] width 378 height 24
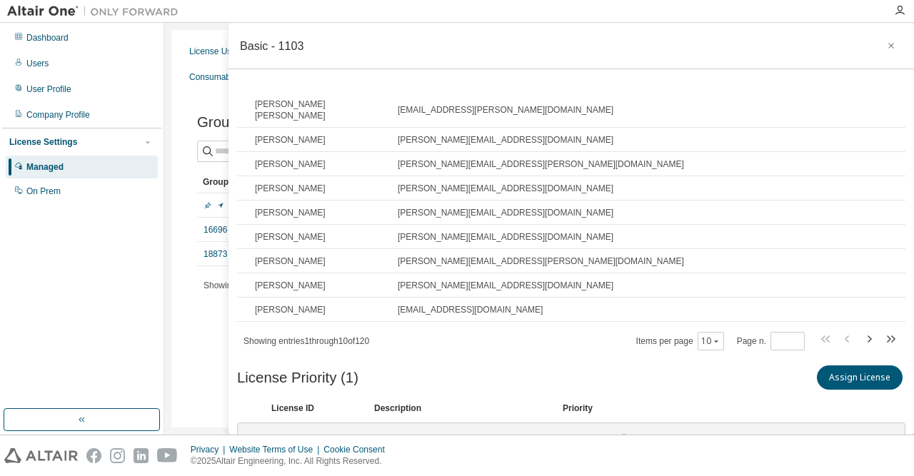
drag, startPoint x: 579, startPoint y: 415, endPoint x: 569, endPoint y: 417, distance: 10.2
click at [574, 429] on div "146243 AU Enterprise Suite 1" at bounding box center [450, 441] width 378 height 24
click at [566, 436] on div "1" at bounding box center [568, 441] width 14 height 11
click at [624, 433] on icon at bounding box center [624, 439] width 13 height 13
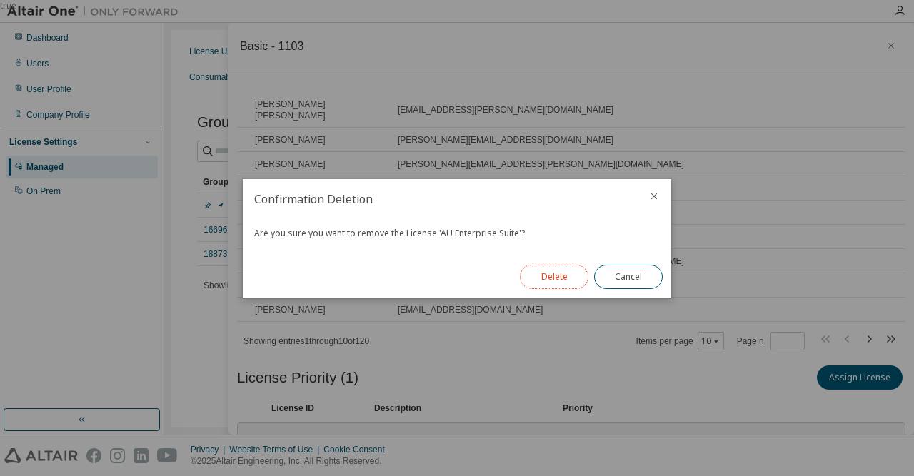
click at [567, 279] on button "Delete" at bounding box center [554, 277] width 69 height 24
click at [198, 341] on div "true" at bounding box center [457, 238] width 914 height 476
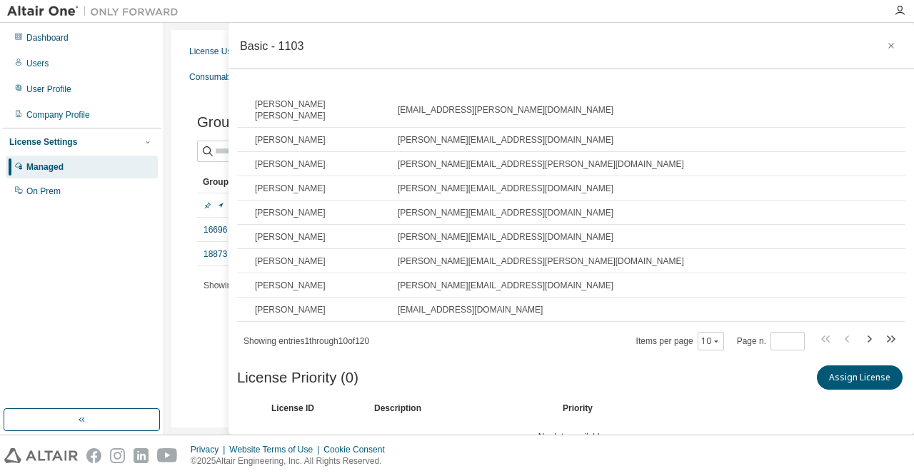
click at [193, 346] on div "License Usage Authorized Machines Usage Logs License Priority Groups Feature Re…" at bounding box center [539, 229] width 736 height 398
click at [893, 48] on icon "button" at bounding box center [891, 45] width 10 height 11
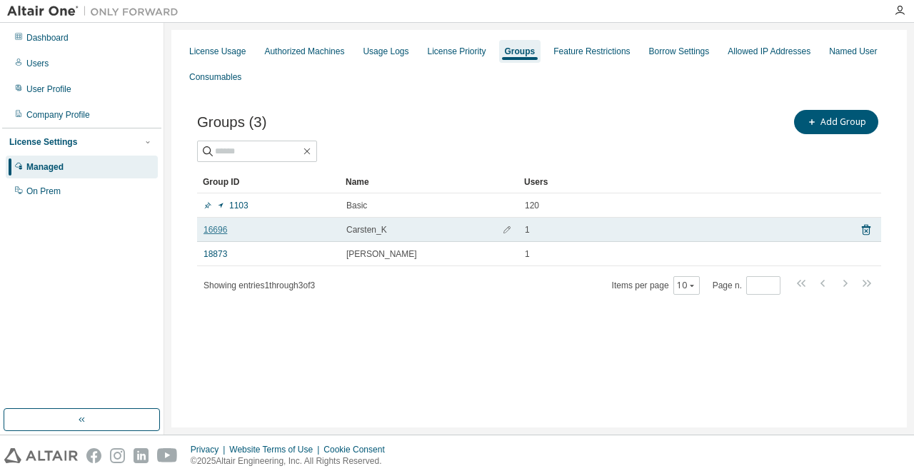
click at [218, 232] on link "16696" at bounding box center [216, 229] width 24 height 11
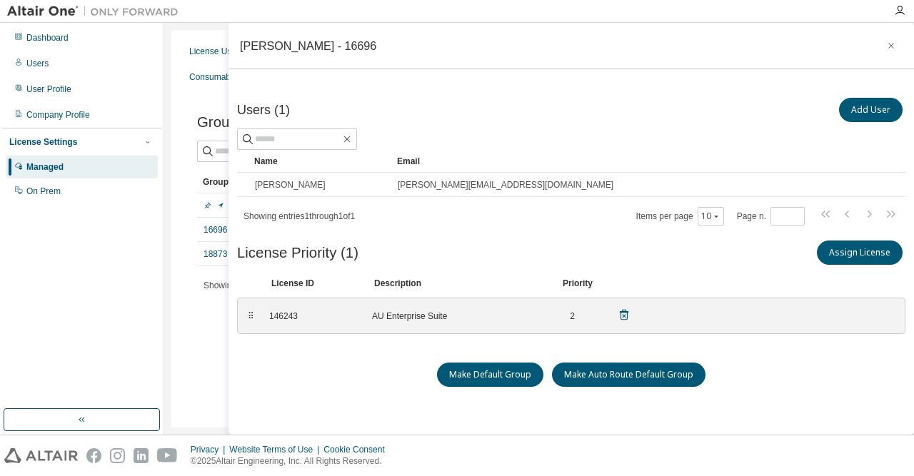
click at [249, 314] on div "⠿" at bounding box center [250, 316] width 9 height 11
drag, startPoint x: 250, startPoint y: 315, endPoint x: 254, endPoint y: 301, distance: 14.7
click at [254, 311] on div "⠿" at bounding box center [250, 316] width 9 height 11
click at [626, 312] on icon at bounding box center [624, 315] width 13 height 13
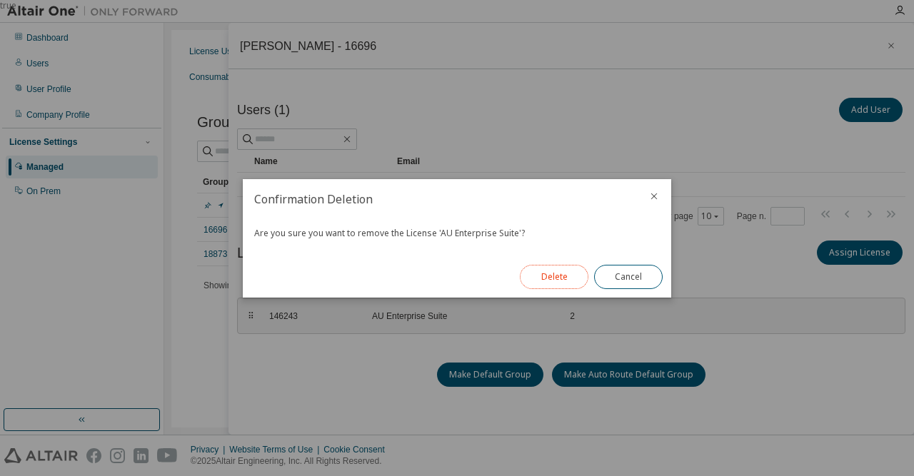
click at [565, 274] on button "Delete" at bounding box center [554, 277] width 69 height 24
click at [628, 282] on button "Close" at bounding box center [628, 277] width 69 height 24
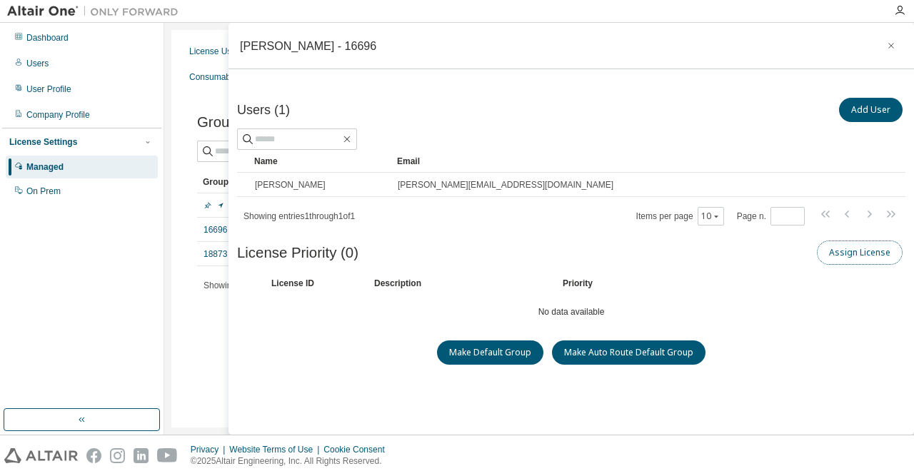
click at [875, 249] on button "Assign License" at bounding box center [860, 253] width 86 height 24
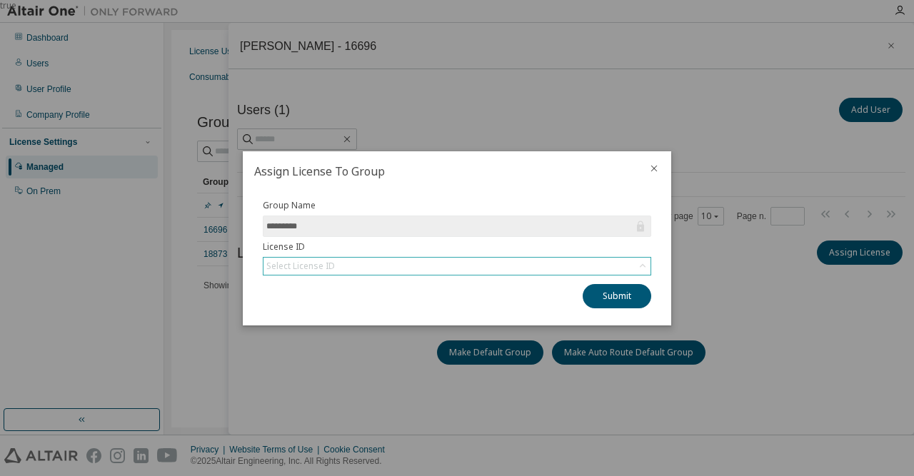
click at [497, 262] on div "Select License ID" at bounding box center [457, 266] width 387 height 17
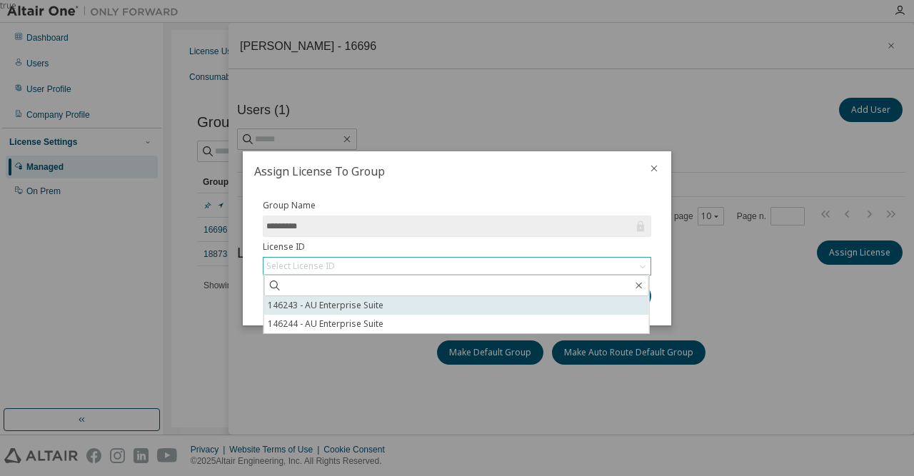
click at [423, 308] on li "146243 - AU Enterprise Suite" at bounding box center [456, 305] width 385 height 19
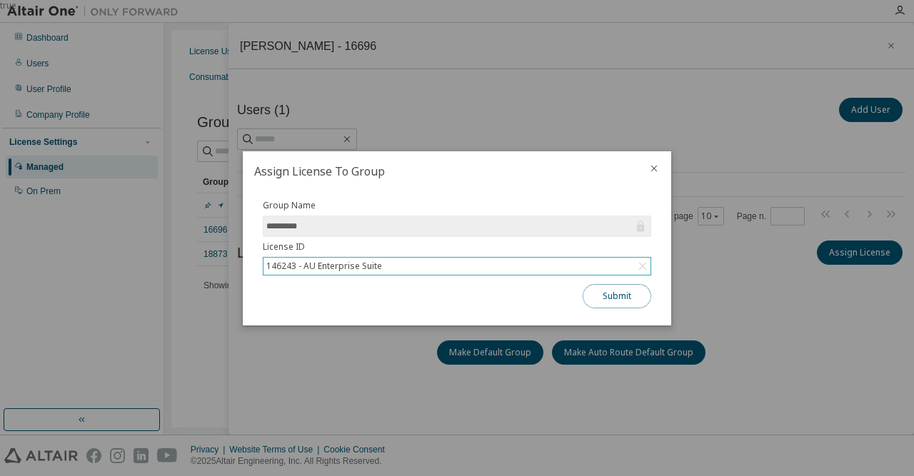
click at [633, 288] on button "Submit" at bounding box center [617, 296] width 69 height 24
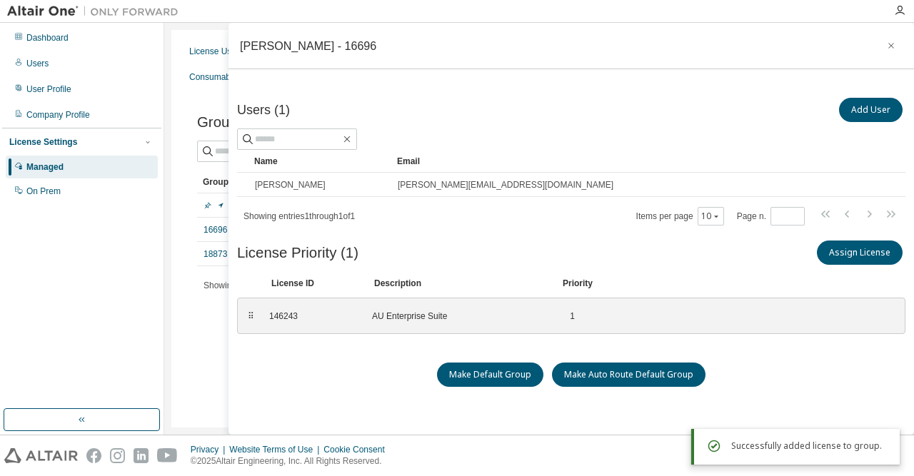
click at [209, 336] on div "License Usage Authorized Machines Usage Logs License Priority Groups Feature Re…" at bounding box center [539, 229] width 736 height 398
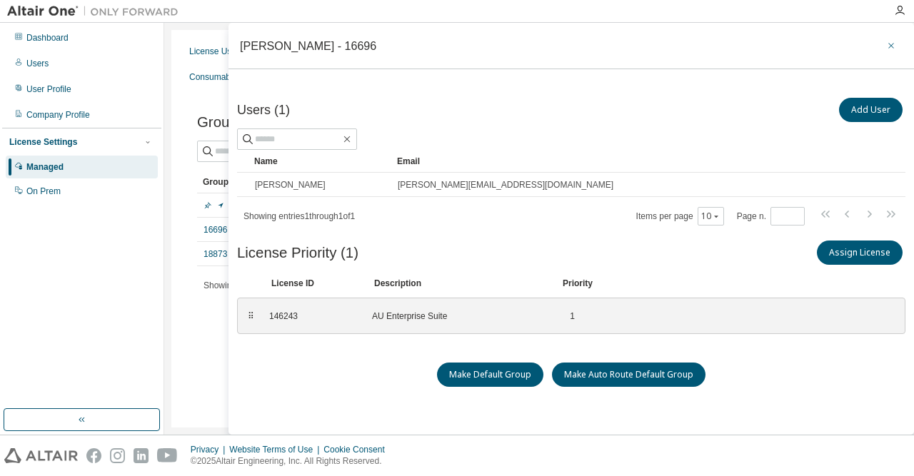
click at [891, 51] on icon "button" at bounding box center [891, 45] width 10 height 11
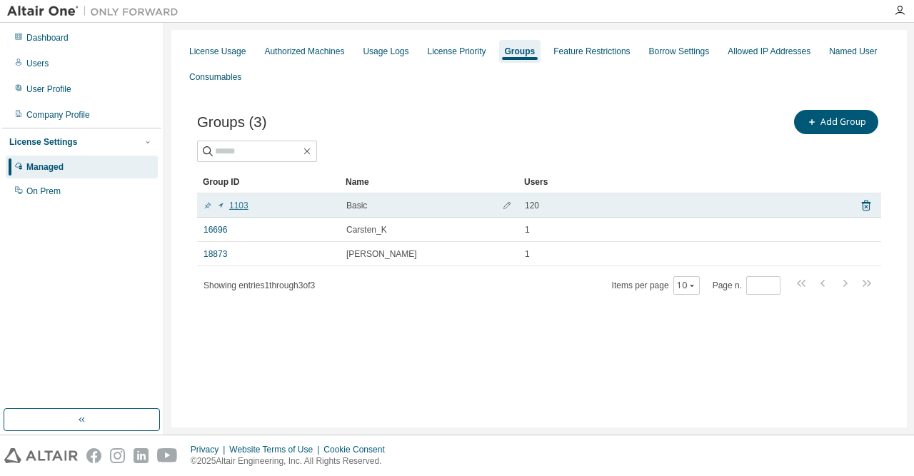
click at [244, 204] on link "1103" at bounding box center [226, 205] width 45 height 11
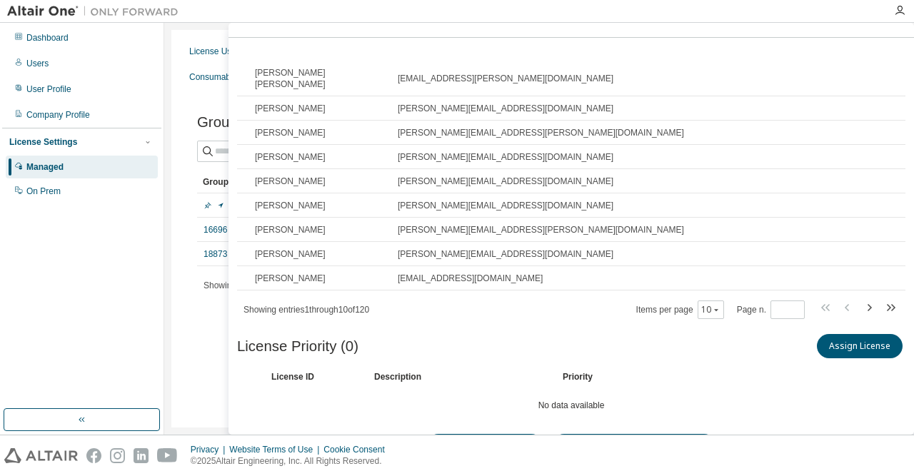
scroll to position [41, 0]
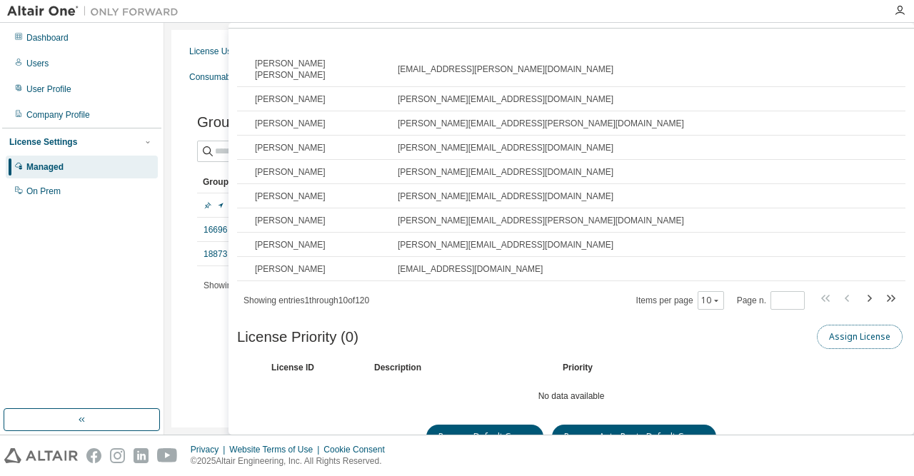
click at [869, 325] on button "Assign License" at bounding box center [860, 337] width 86 height 24
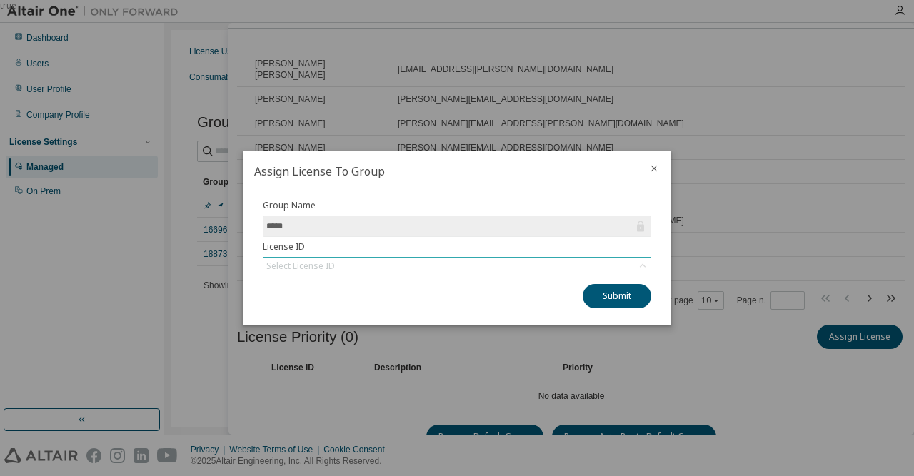
click at [361, 271] on div "Select License ID" at bounding box center [457, 266] width 387 height 17
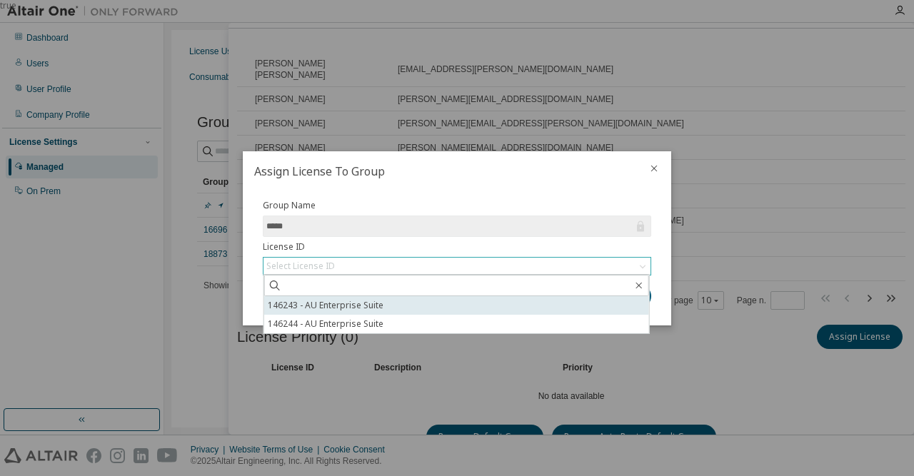
click at [349, 304] on li "146243 - AU Enterprise Suite" at bounding box center [456, 305] width 385 height 19
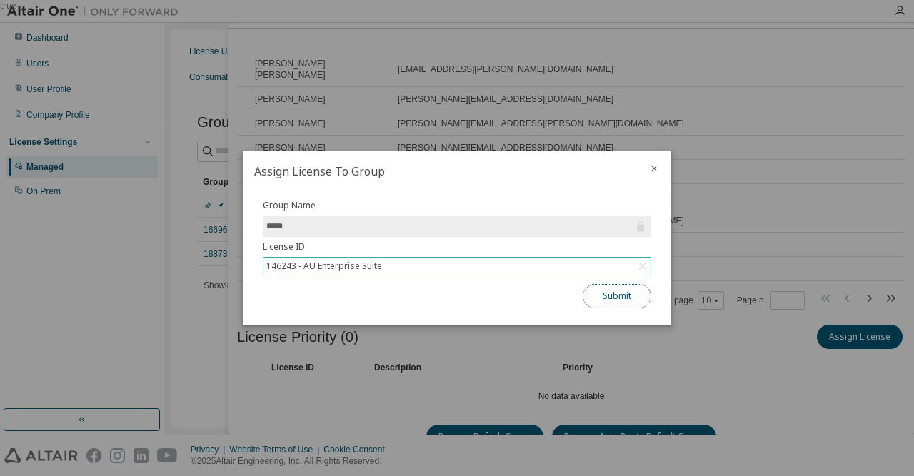
click at [626, 298] on button "Submit" at bounding box center [617, 296] width 69 height 24
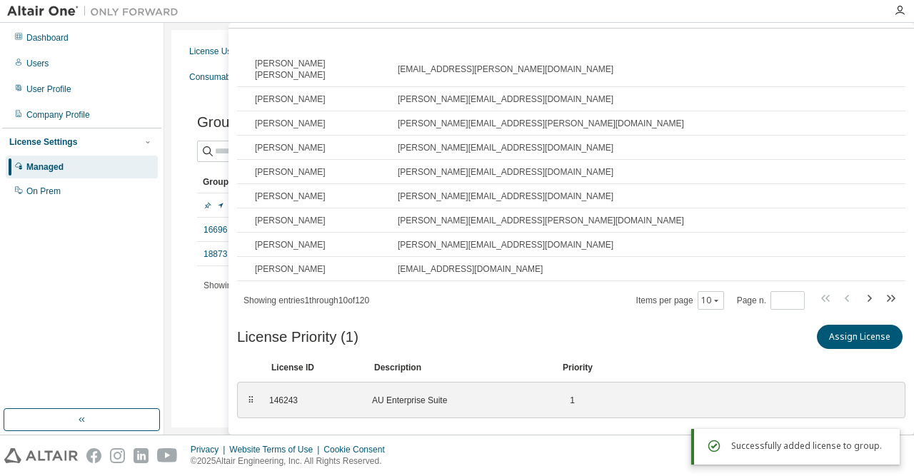
click at [204, 360] on div "License Usage Authorized Machines Usage Logs License Priority Groups Feature Re…" at bounding box center [539, 229] width 736 height 398
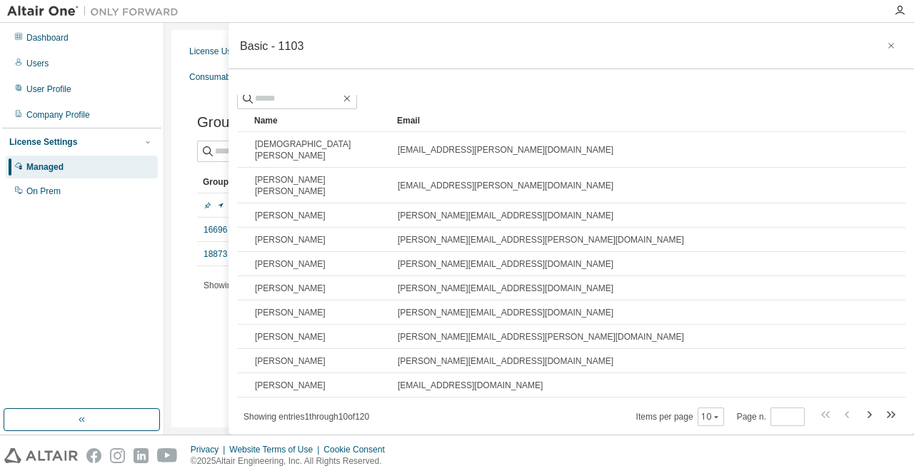
scroll to position [0, 0]
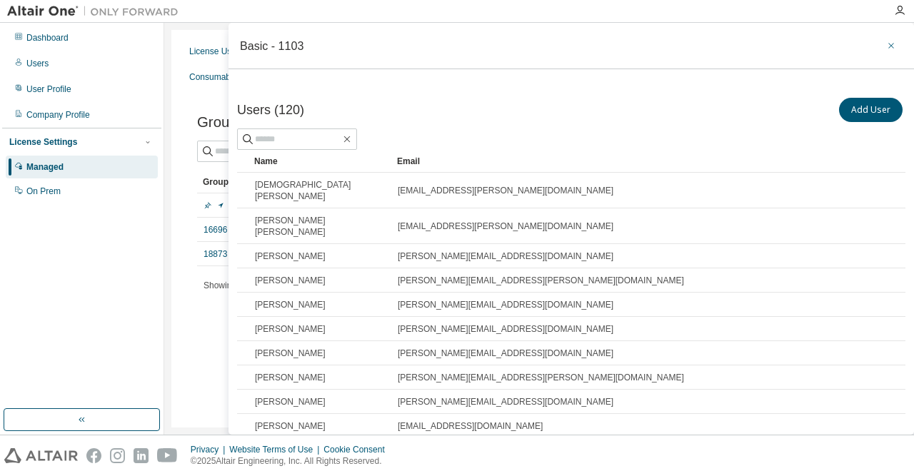
click at [893, 45] on icon "button" at bounding box center [891, 45] width 10 height 11
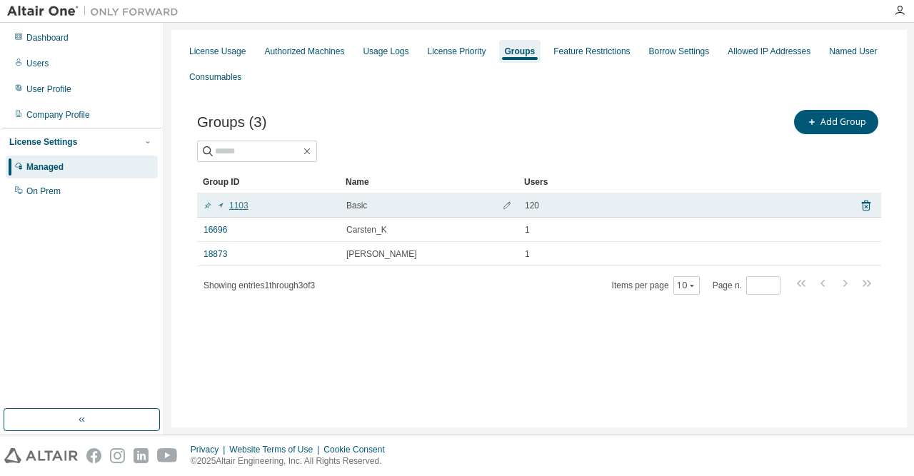
click at [244, 207] on link "1103" at bounding box center [226, 205] width 45 height 11
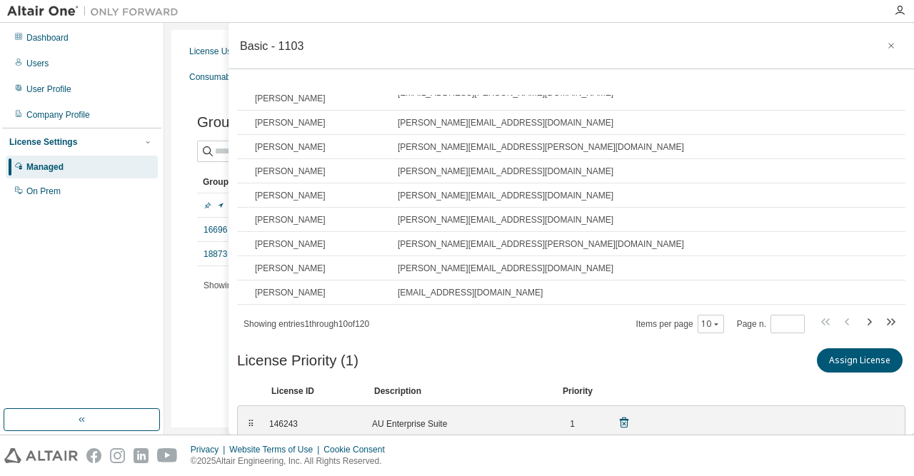
scroll to position [137, 0]
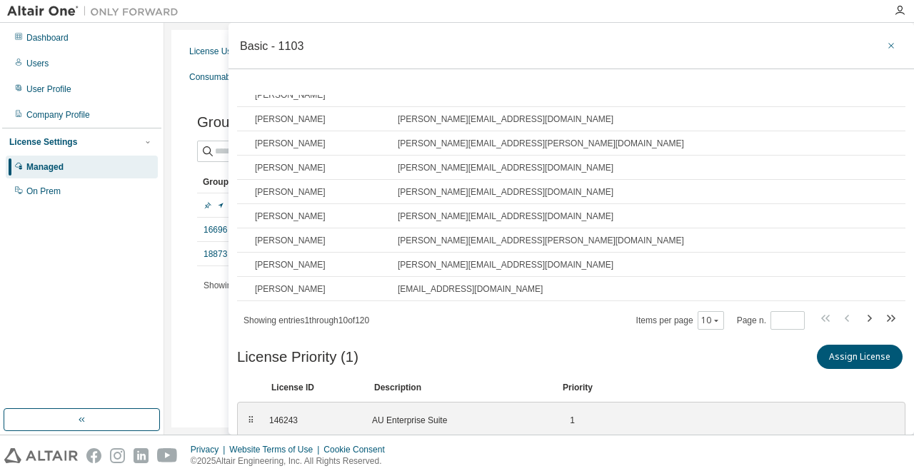
click at [893, 46] on icon "button" at bounding box center [891, 45] width 10 height 11
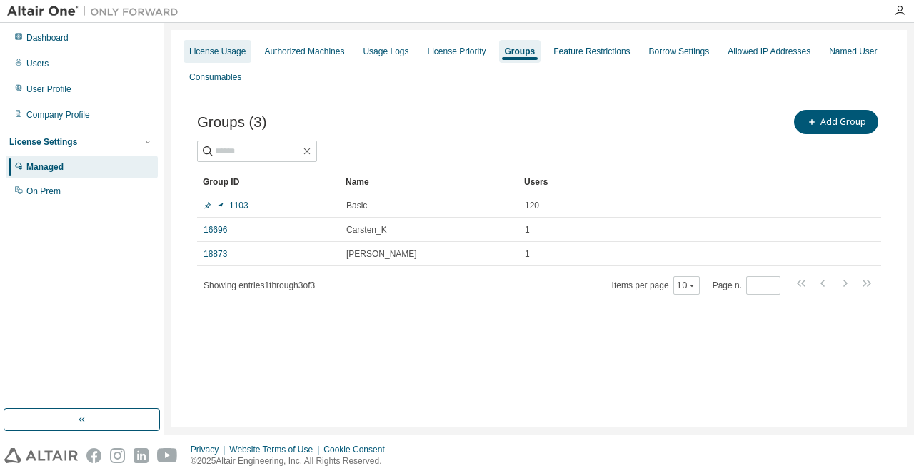
click at [226, 53] on div "License Usage" at bounding box center [217, 51] width 56 height 11
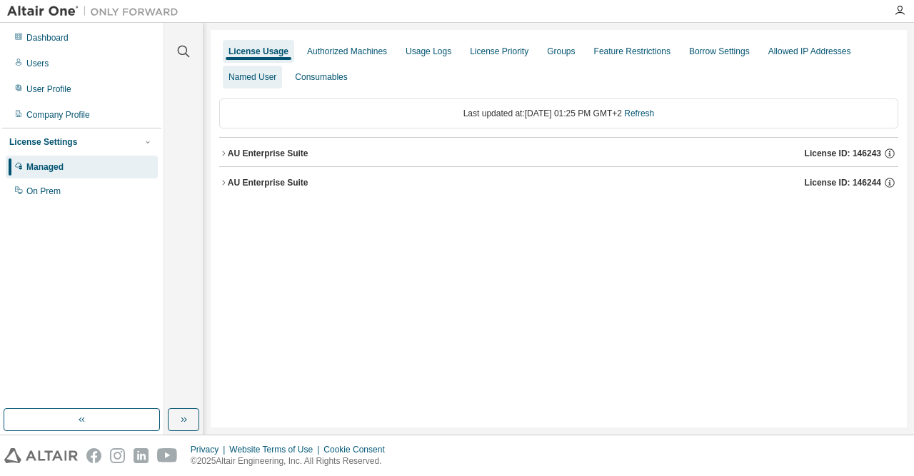
click at [259, 74] on div "Named User" at bounding box center [253, 76] width 48 height 11
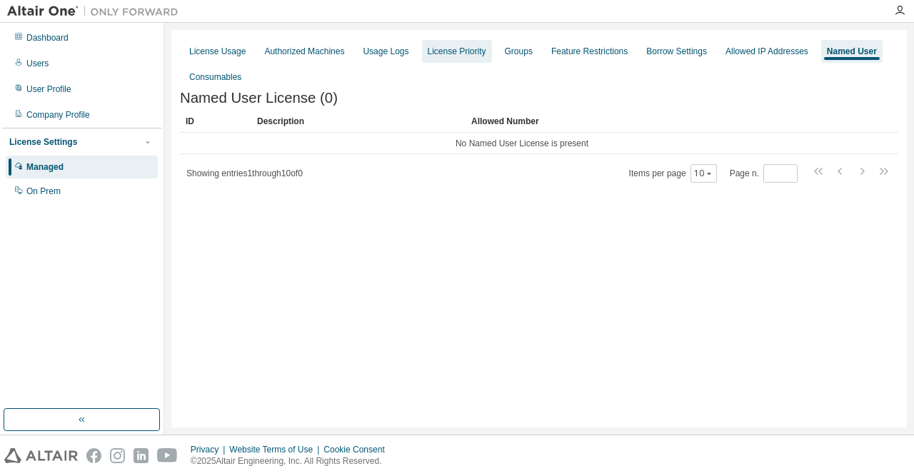
click at [463, 58] on div "License Priority" at bounding box center [457, 51] width 70 height 23
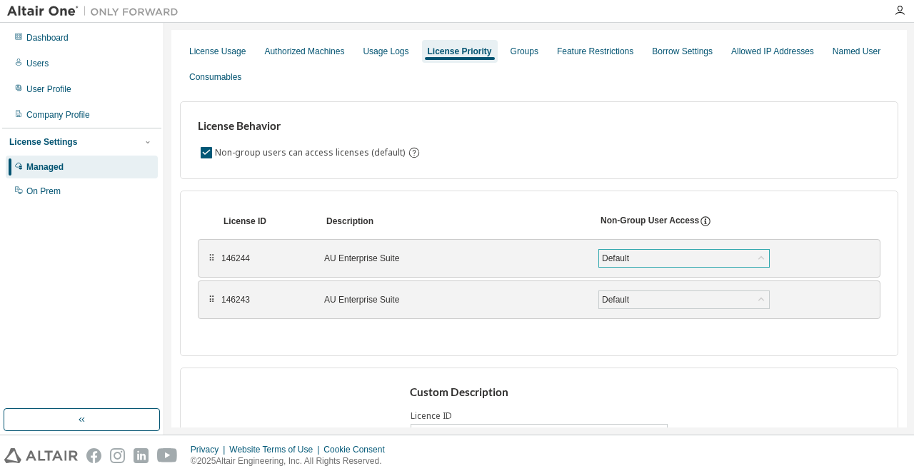
click at [705, 256] on div "Default" at bounding box center [684, 258] width 170 height 17
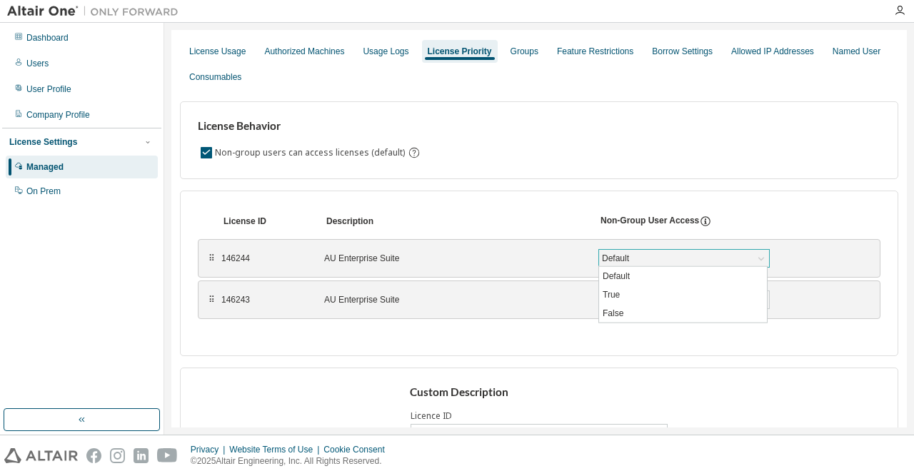
click at [705, 256] on div "Default" at bounding box center [684, 258] width 170 height 17
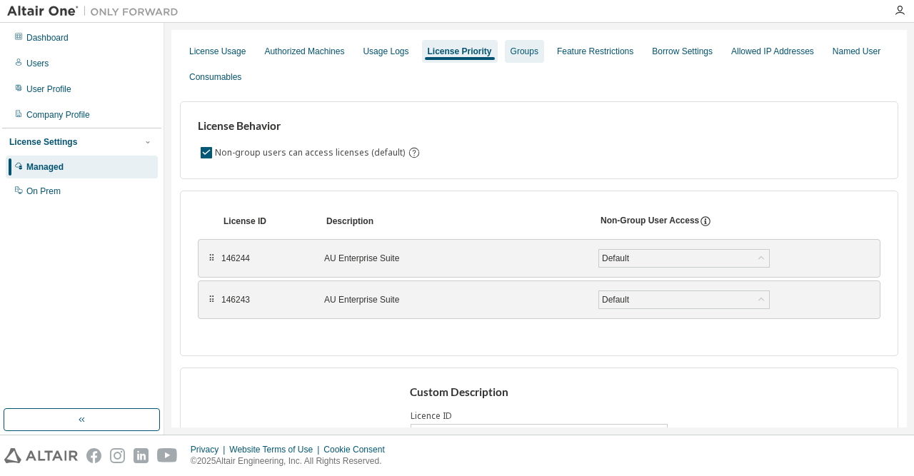
click at [517, 55] on div "Groups" at bounding box center [525, 51] width 28 height 11
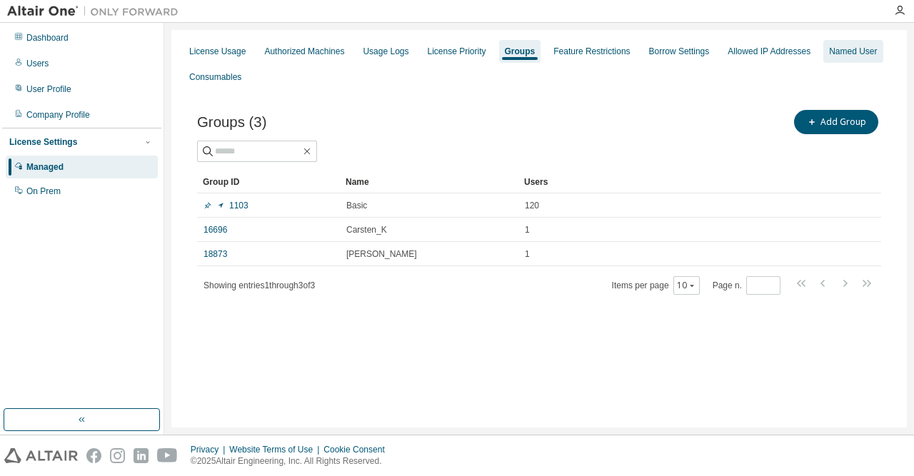
click at [853, 45] on div "Named User" at bounding box center [852, 51] width 59 height 23
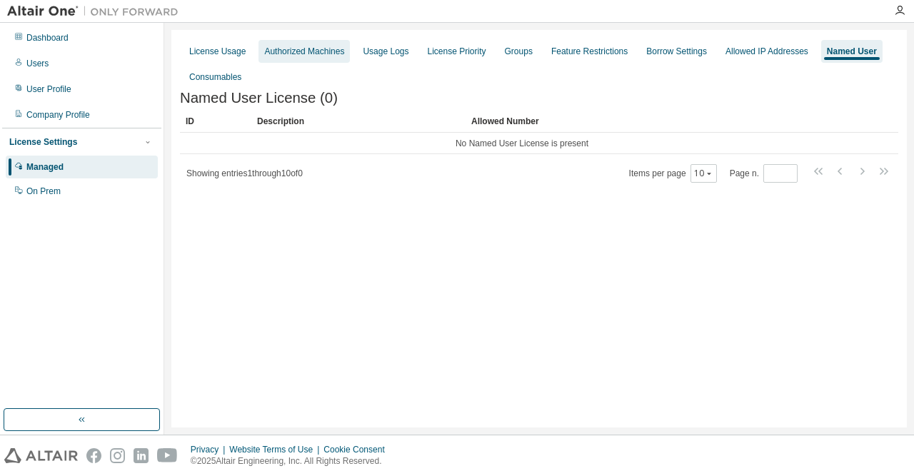
click at [288, 54] on div "Authorized Machines" at bounding box center [304, 51] width 80 height 11
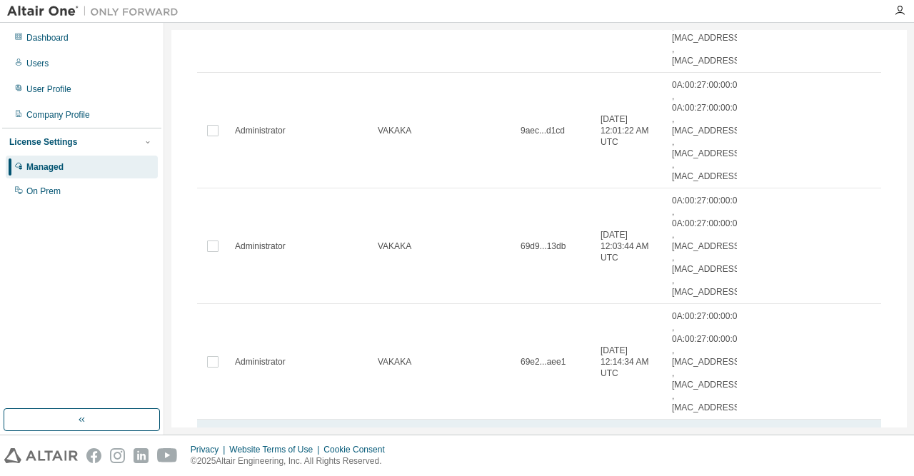
scroll to position [872, 0]
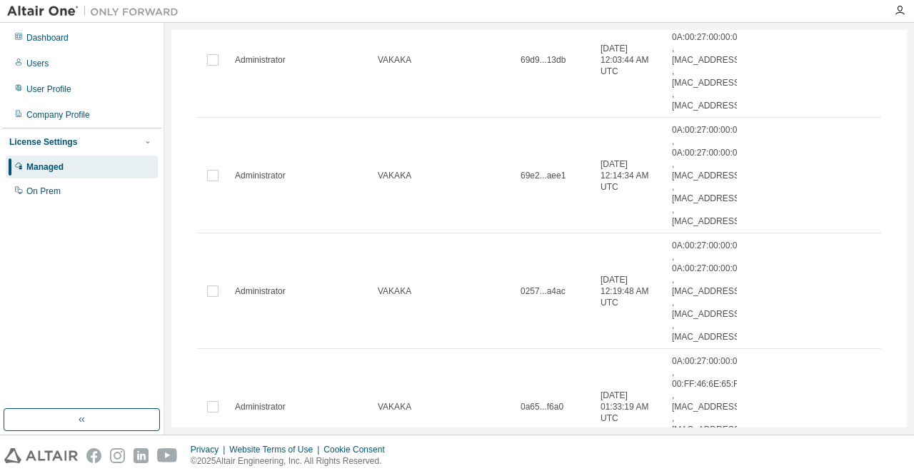
click at [869, 473] on icon "button" at bounding box center [866, 481] width 17 height 17
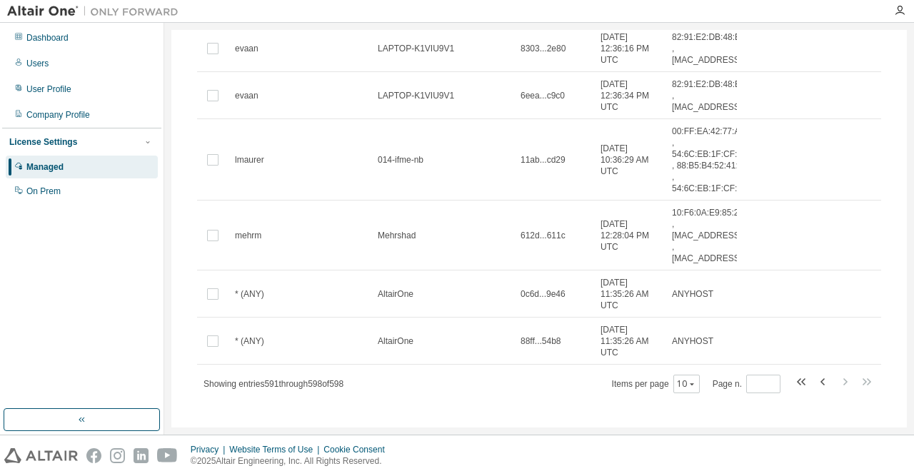
scroll to position [275, 0]
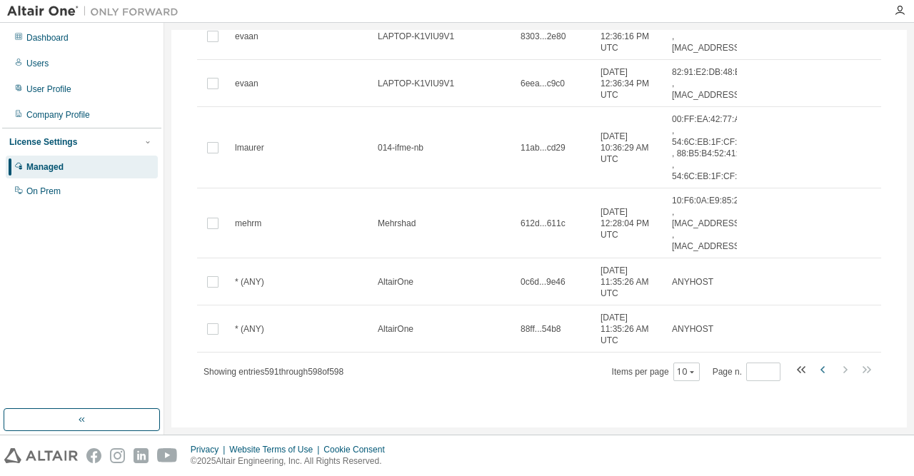
click at [821, 373] on icon "button" at bounding box center [823, 369] width 17 height 17
type input "**"
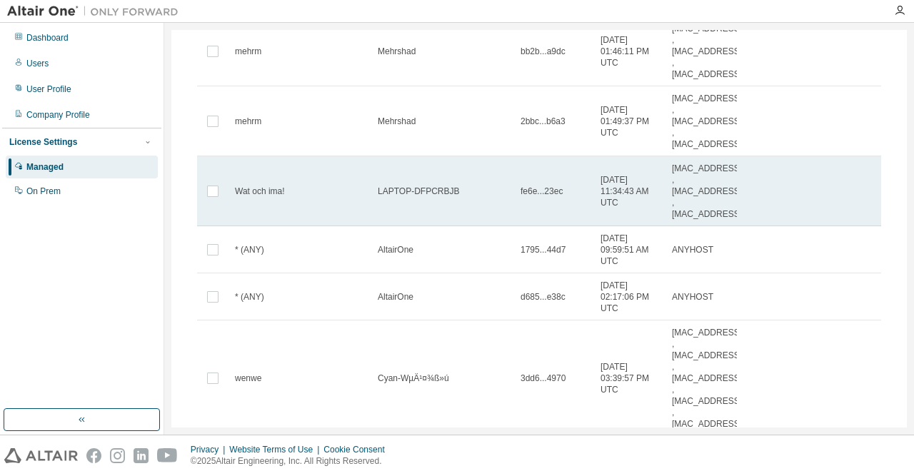
scroll to position [0, 0]
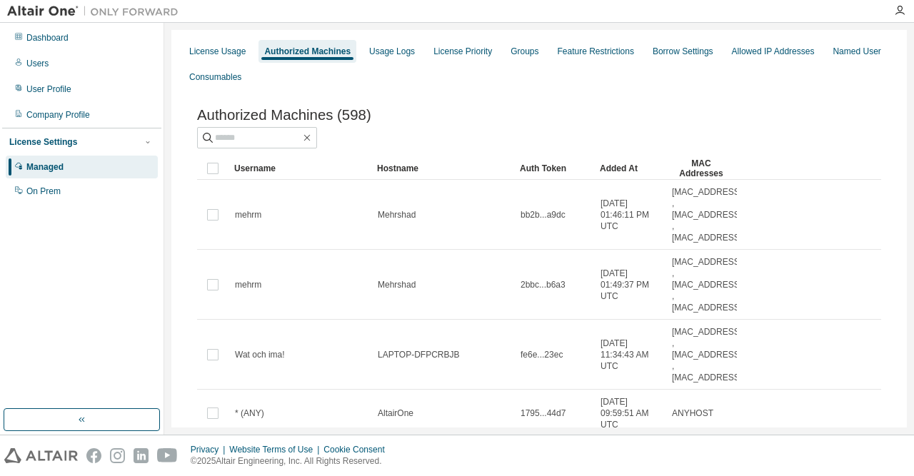
click at [478, 81] on div "License Usage Authorized Machines Usage Logs License Priority Groups Feature Re…" at bounding box center [539, 64] width 718 height 51
click at [523, 52] on div "Groups" at bounding box center [525, 51] width 28 height 11
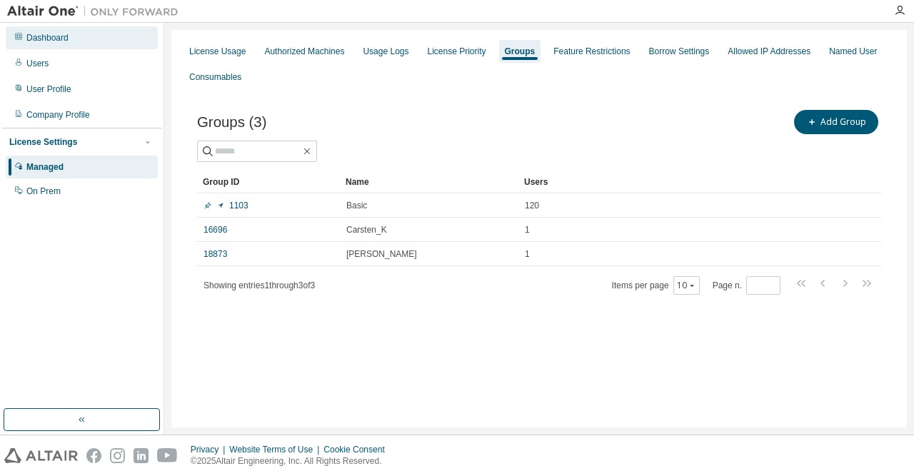
click at [70, 39] on div "Dashboard" at bounding box center [82, 37] width 152 height 23
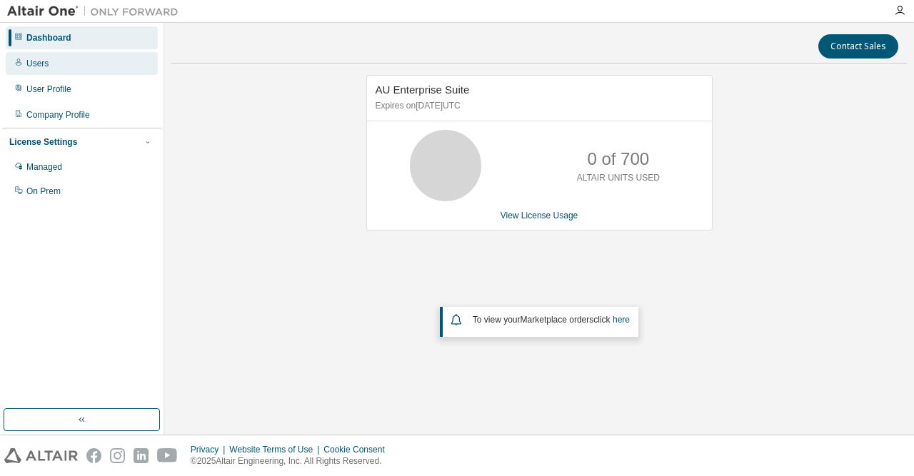
click at [75, 66] on div "Users" at bounding box center [82, 63] width 152 height 23
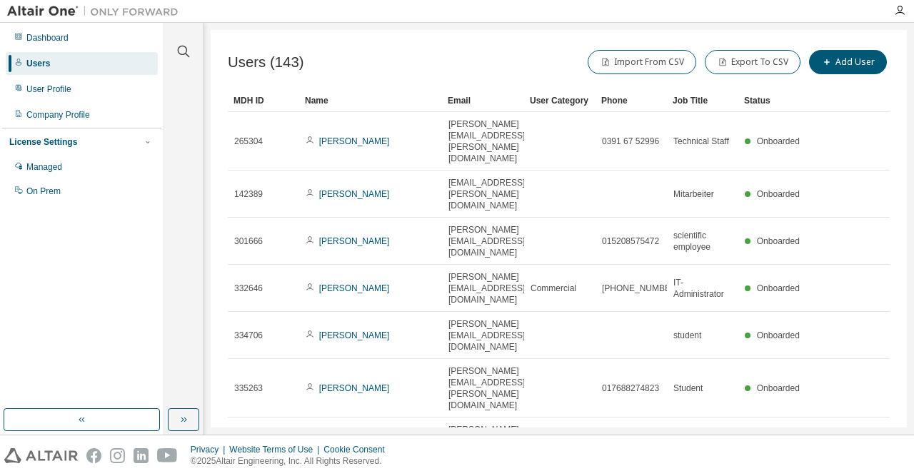
click at [835, 381] on div "MDH ID Name Email User Category Phone Job Title Status 265304 [PERSON_NAME] [PE…" at bounding box center [559, 356] width 662 height 535
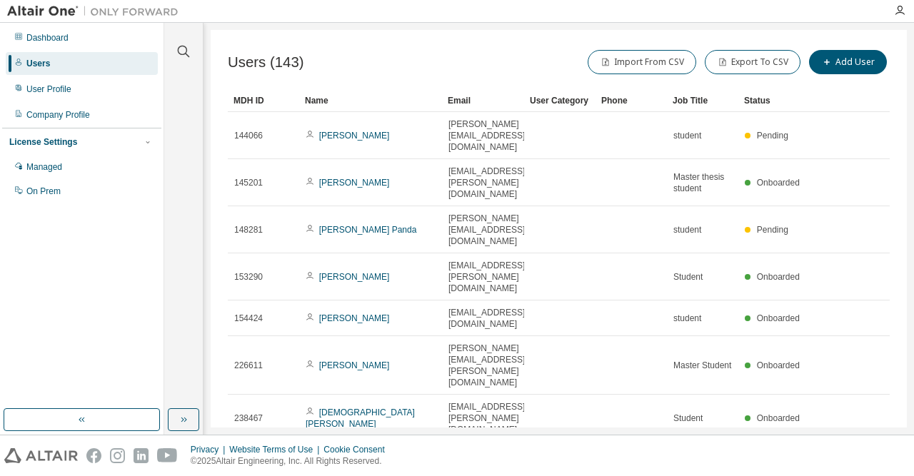
click at [834, 393] on div "MDH ID Name Email User Category Phone Job Title Status 144066 [PERSON_NAME] Rad…" at bounding box center [559, 350] width 662 height 523
type input "*"
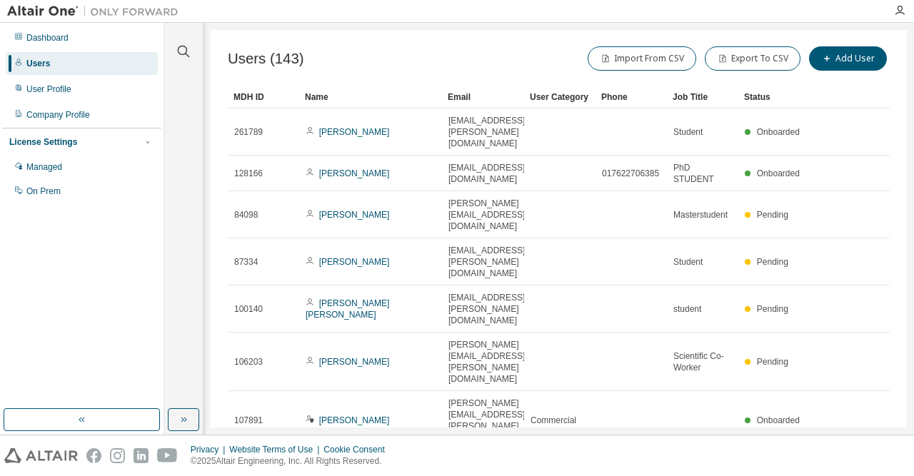
scroll to position [4, 0]
click at [54, 83] on div "User Profile" at bounding box center [82, 89] width 152 height 23
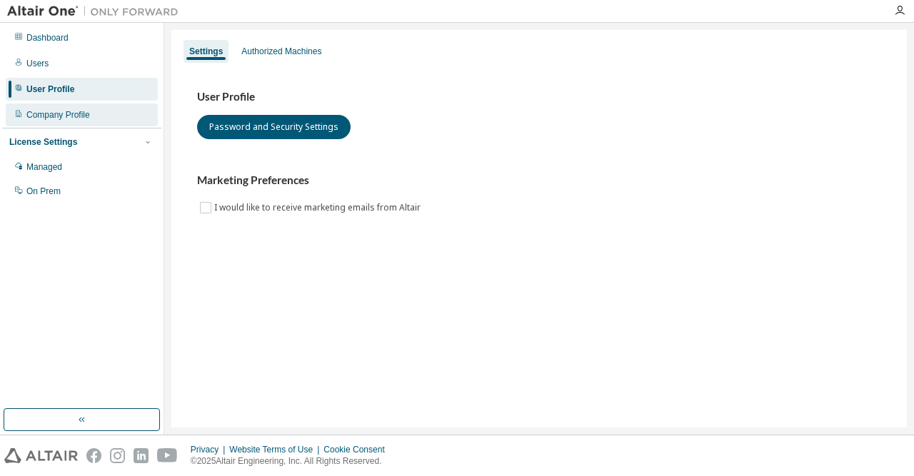
click at [95, 115] on div "Company Profile" at bounding box center [82, 115] width 152 height 23
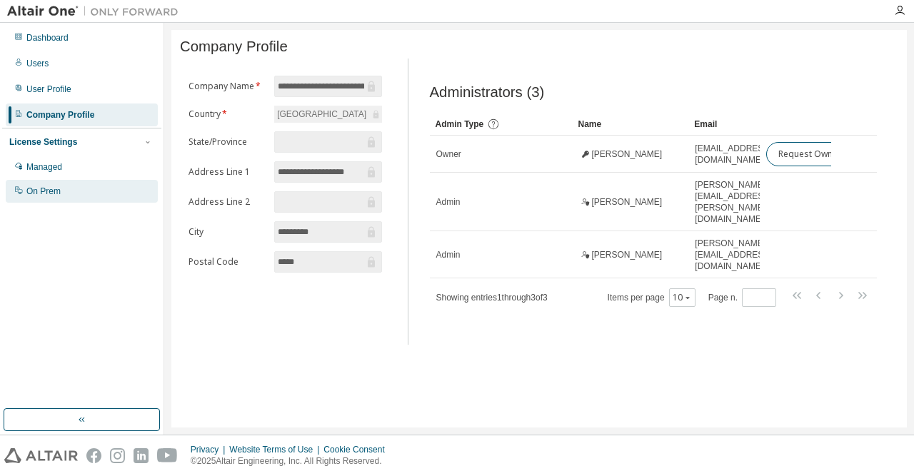
click at [80, 190] on div "On Prem" at bounding box center [82, 191] width 152 height 23
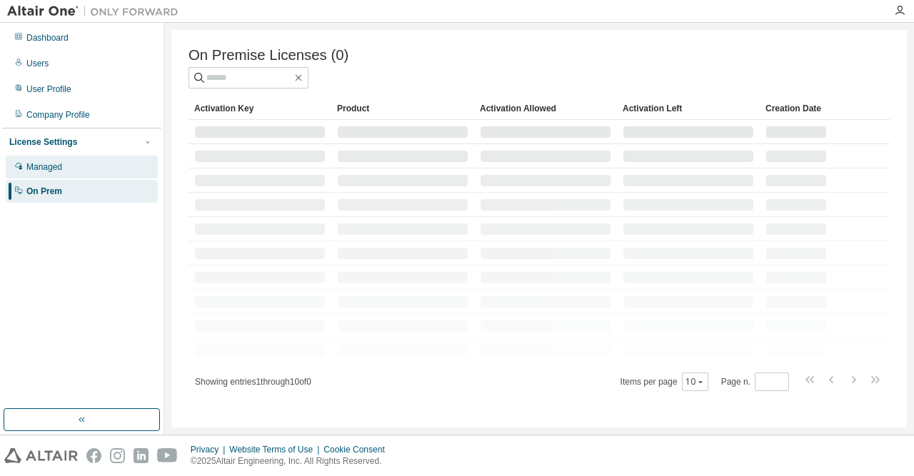
click at [91, 169] on div "Managed" at bounding box center [82, 167] width 152 height 23
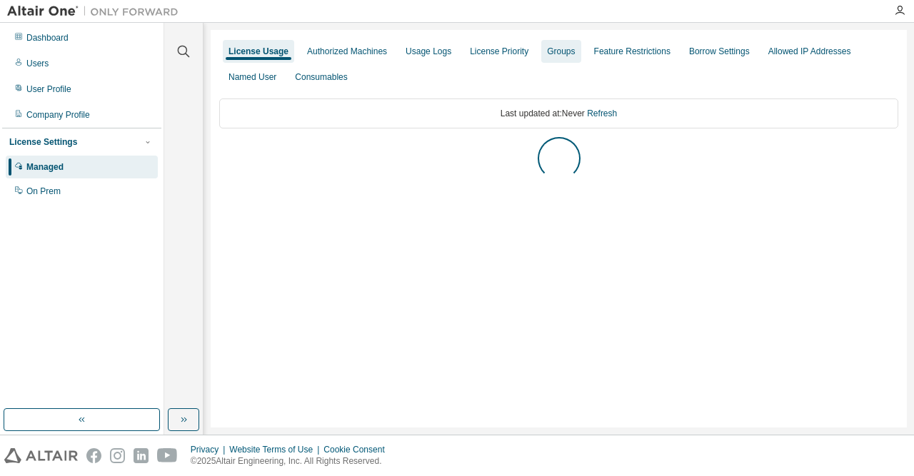
click at [555, 52] on div "Groups" at bounding box center [561, 51] width 28 height 11
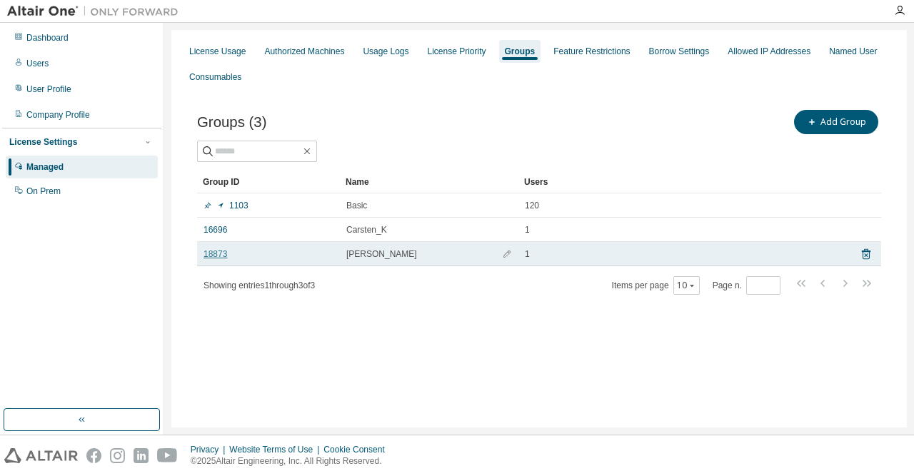
click at [215, 256] on link "18873" at bounding box center [216, 254] width 24 height 11
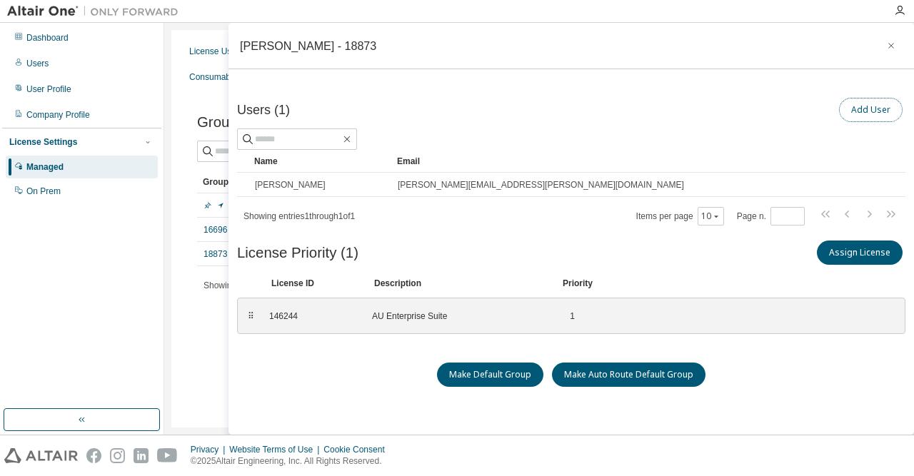
click at [880, 110] on button "Add User" at bounding box center [871, 110] width 64 height 24
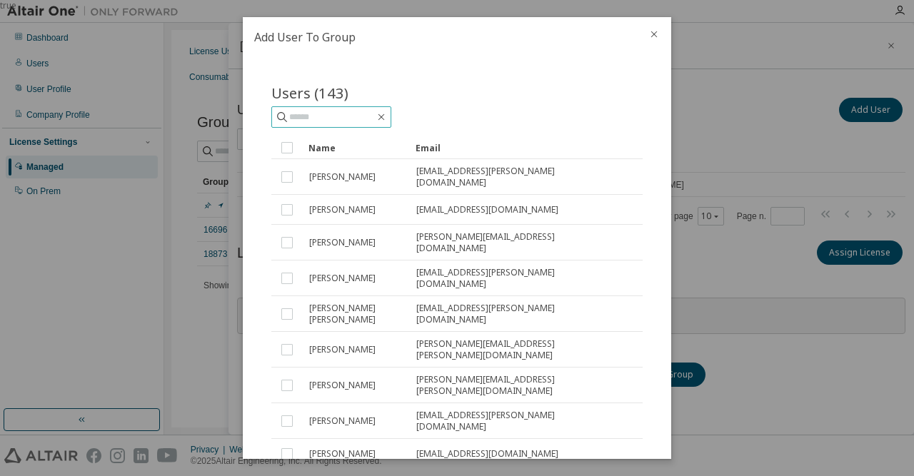
click at [326, 109] on span at bounding box center [331, 116] width 120 height 21
click at [326, 122] on input "text" at bounding box center [332, 117] width 86 height 14
paste input "**********"
type input "**********"
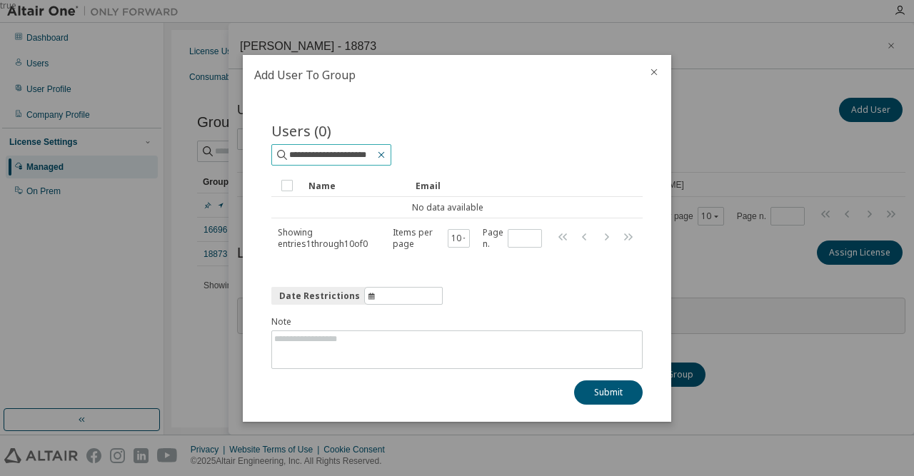
click at [385, 156] on icon "button" at bounding box center [381, 154] width 6 height 6
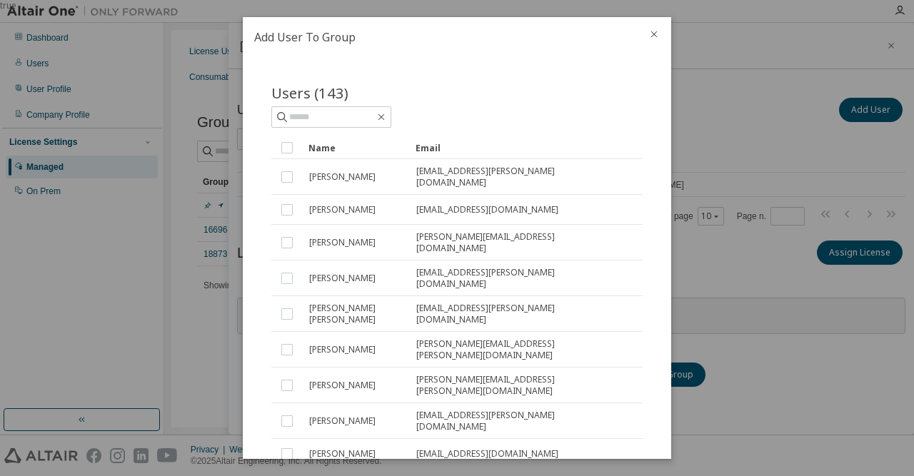
drag, startPoint x: 509, startPoint y: 34, endPoint x: 506, endPoint y: 45, distance: 11.8
click at [506, 45] on h2 "Add User To Group" at bounding box center [440, 37] width 394 height 40
click at [658, 33] on icon "close" at bounding box center [653, 34] width 11 height 11
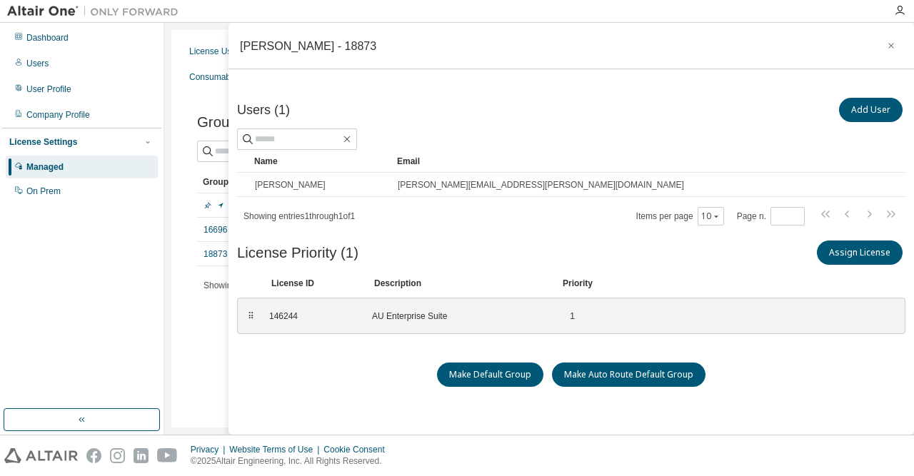
click at [508, 120] on div "Users (1) Add User" at bounding box center [571, 110] width 668 height 30
click at [209, 319] on div "Groups (3) Add Group Clear Load Save Save As Field Operator Value Select filter…" at bounding box center [539, 211] width 718 height 243
click at [889, 49] on icon "button" at bounding box center [891, 45] width 10 height 11
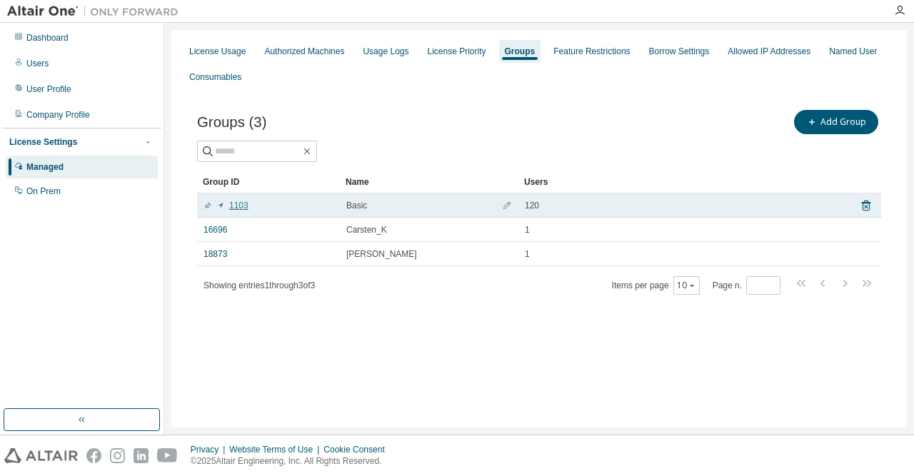
click at [241, 204] on link "1103" at bounding box center [226, 205] width 45 height 11
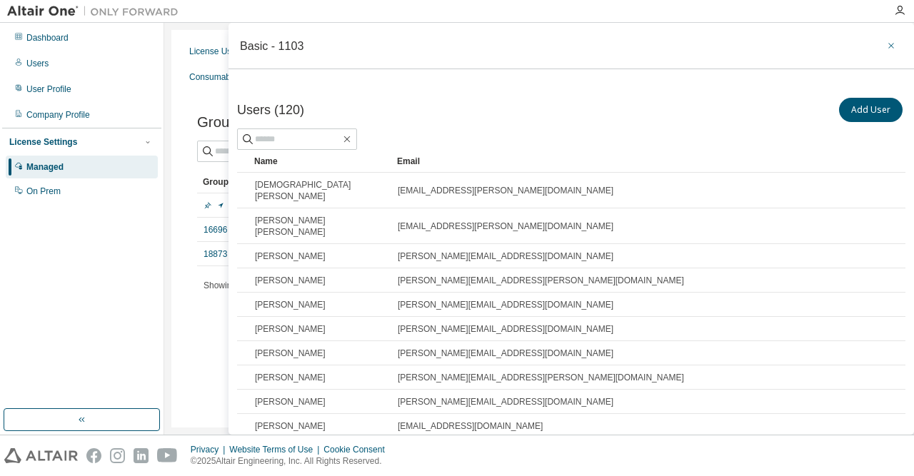
click at [894, 46] on icon "button" at bounding box center [891, 45] width 10 height 11
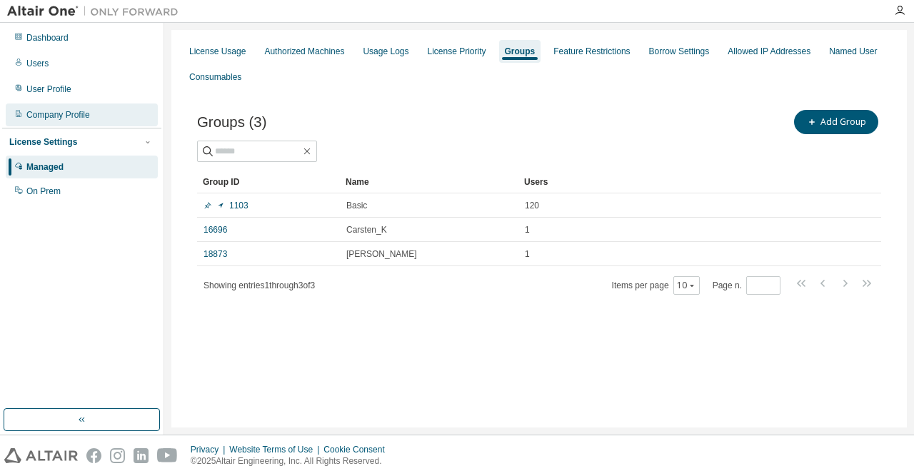
click at [101, 116] on div "Company Profile" at bounding box center [82, 115] width 152 height 23
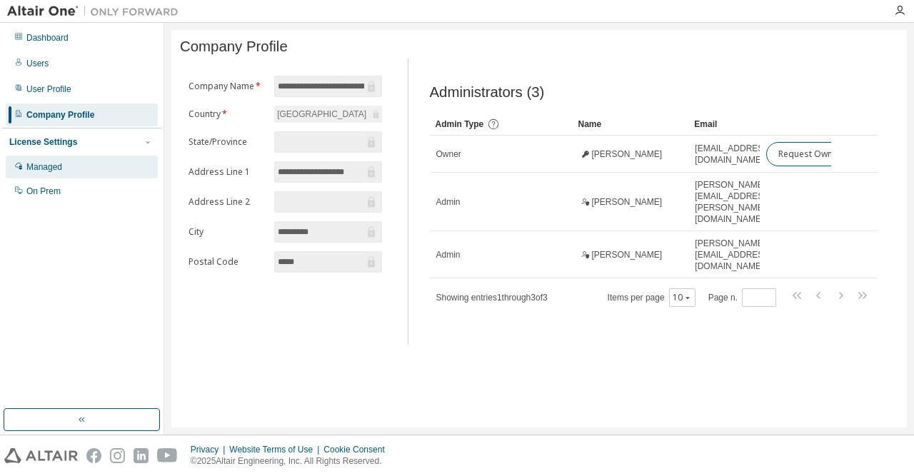
click at [84, 169] on div "Managed" at bounding box center [82, 167] width 152 height 23
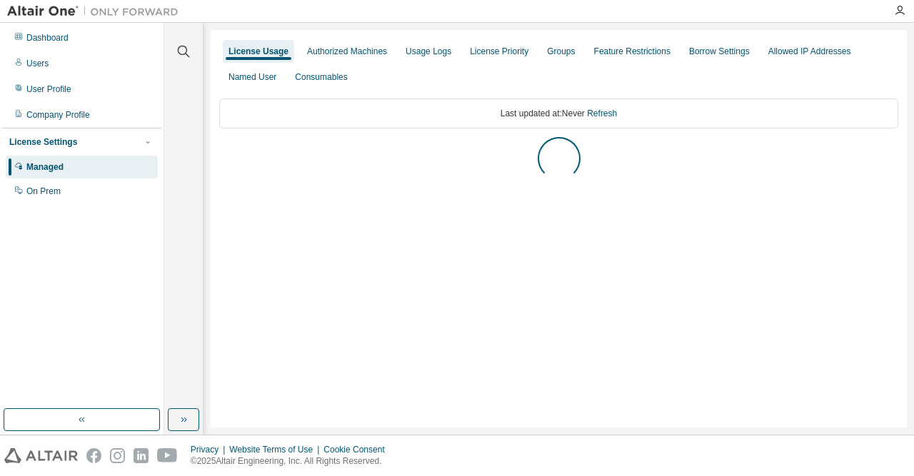
click at [526, 75] on div "License Usage Authorized Machines Usage Logs License Priority Groups Feature Re…" at bounding box center [558, 64] width 679 height 51
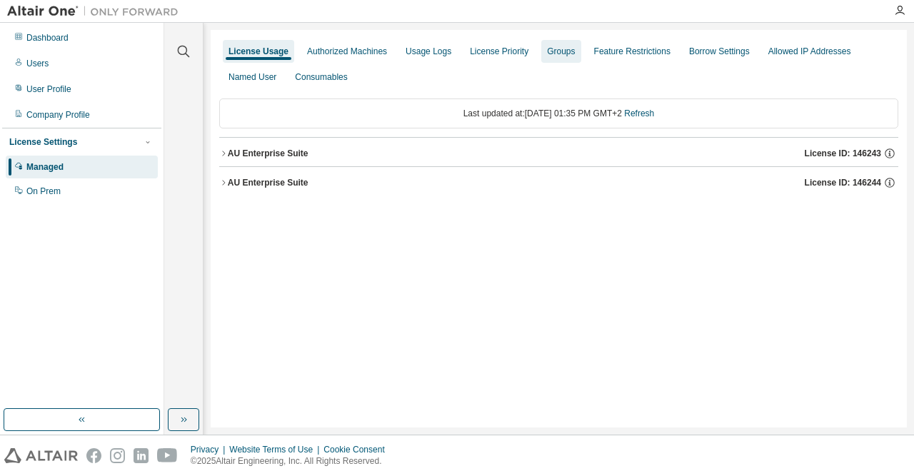
click at [551, 48] on div "Groups" at bounding box center [561, 51] width 28 height 11
